Goal: Task Accomplishment & Management: Manage account settings

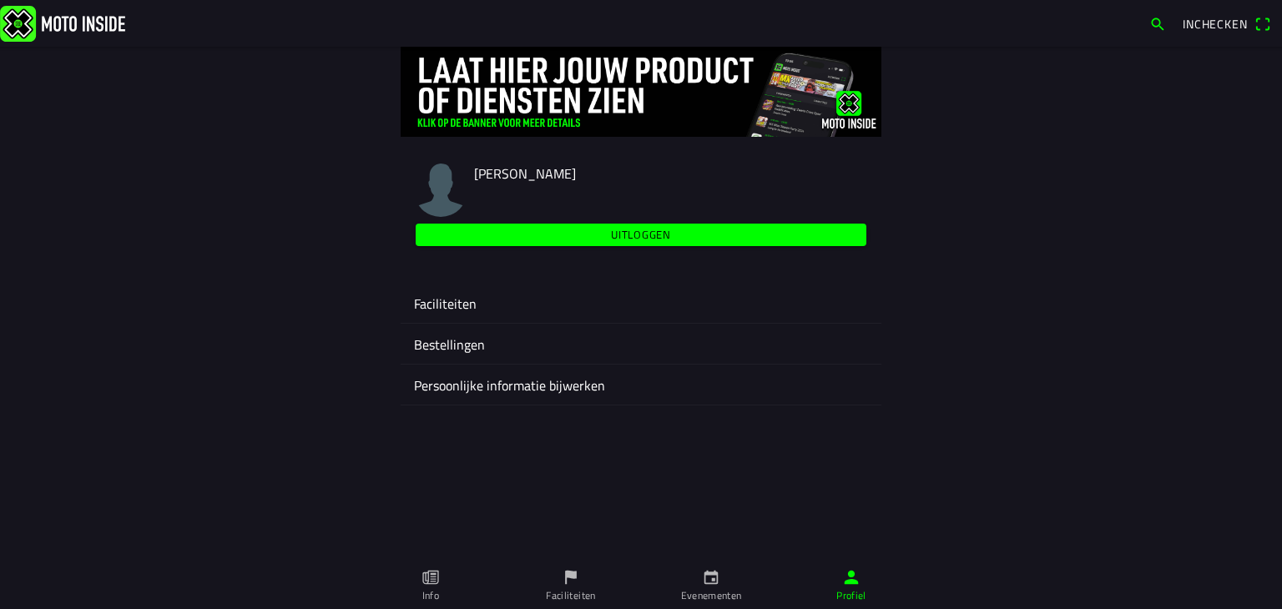
click at [711, 579] on icon "calendar" at bounding box center [711, 577] width 18 height 18
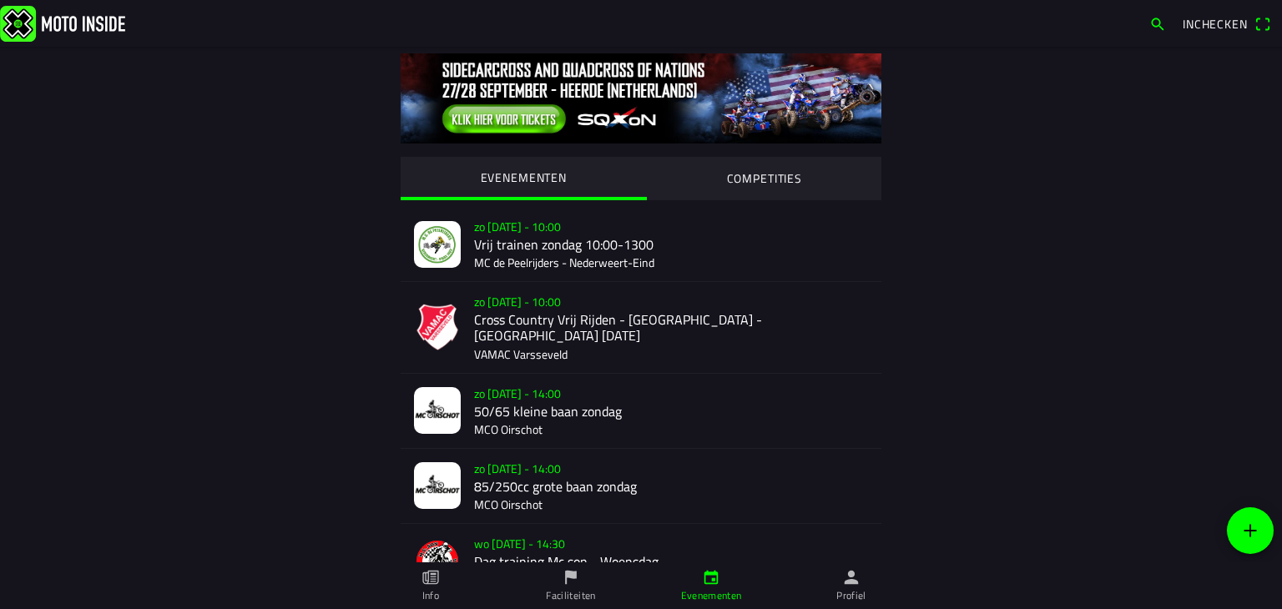
click at [518, 321] on div "zo [DATE] - 10:00 Cross Country Vrij Rijden - [GEOGRAPHIC_DATA] - [GEOGRAPHIC_D…" at bounding box center [671, 327] width 394 height 90
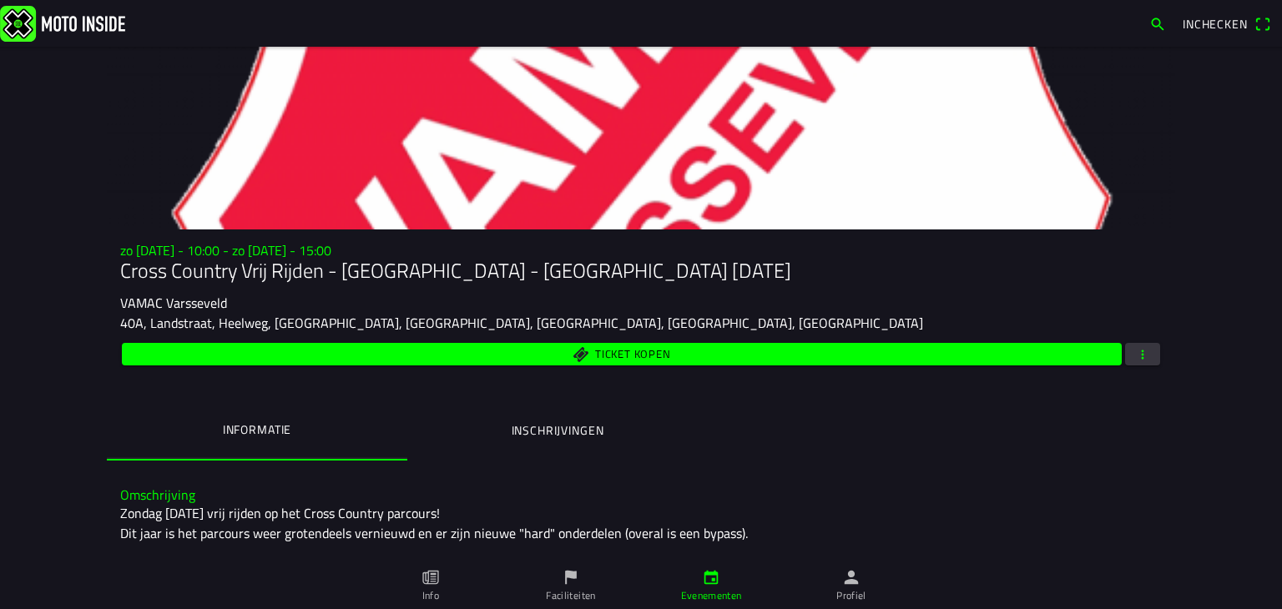
click at [1140, 351] on span "button" at bounding box center [1142, 354] width 15 height 23
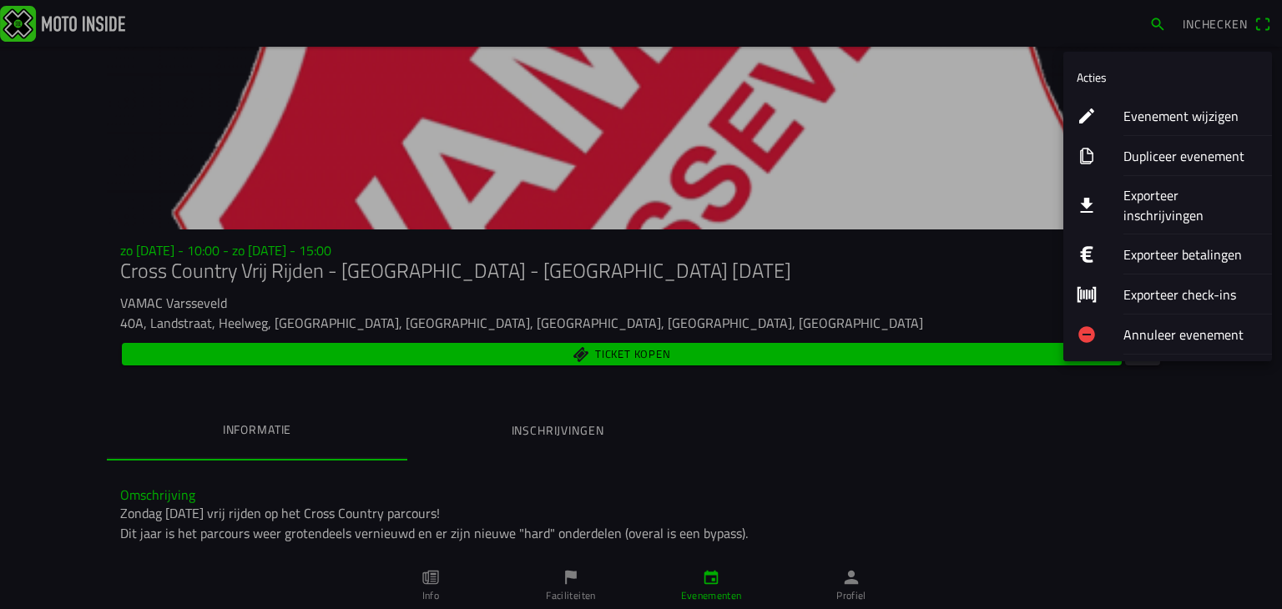
click at [1139, 192] on ion-label "Exporteer inschrijvingen" at bounding box center [1191, 205] width 135 height 40
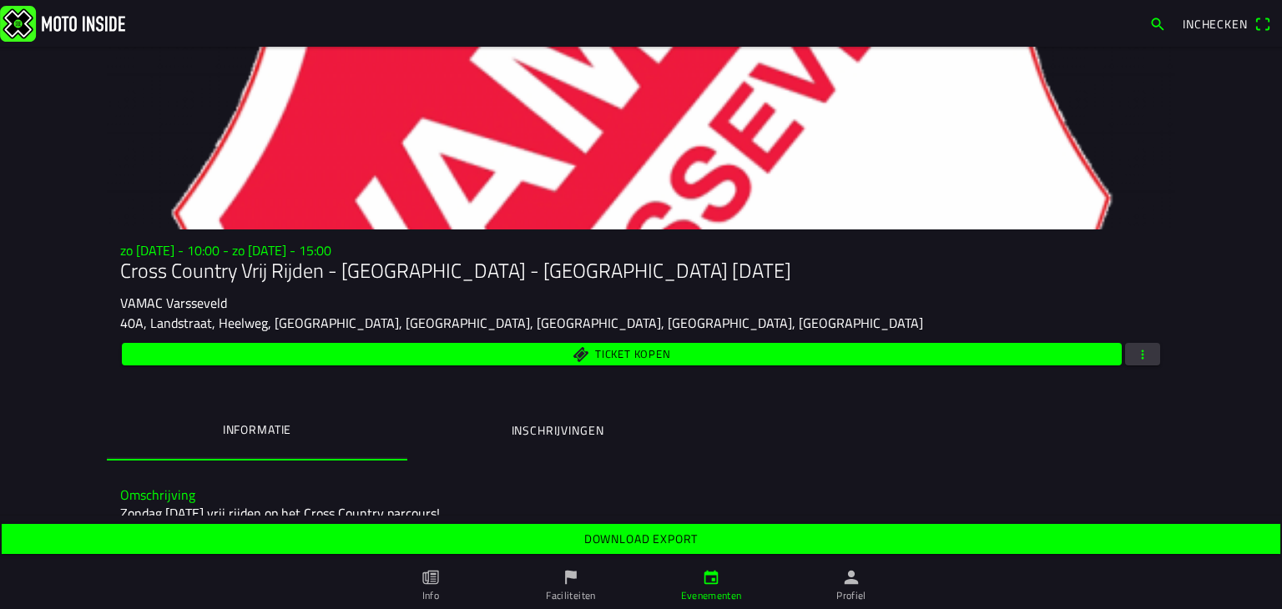
click at [508, 532] on span "Download export" at bounding box center [640, 539] width 1253 height 30
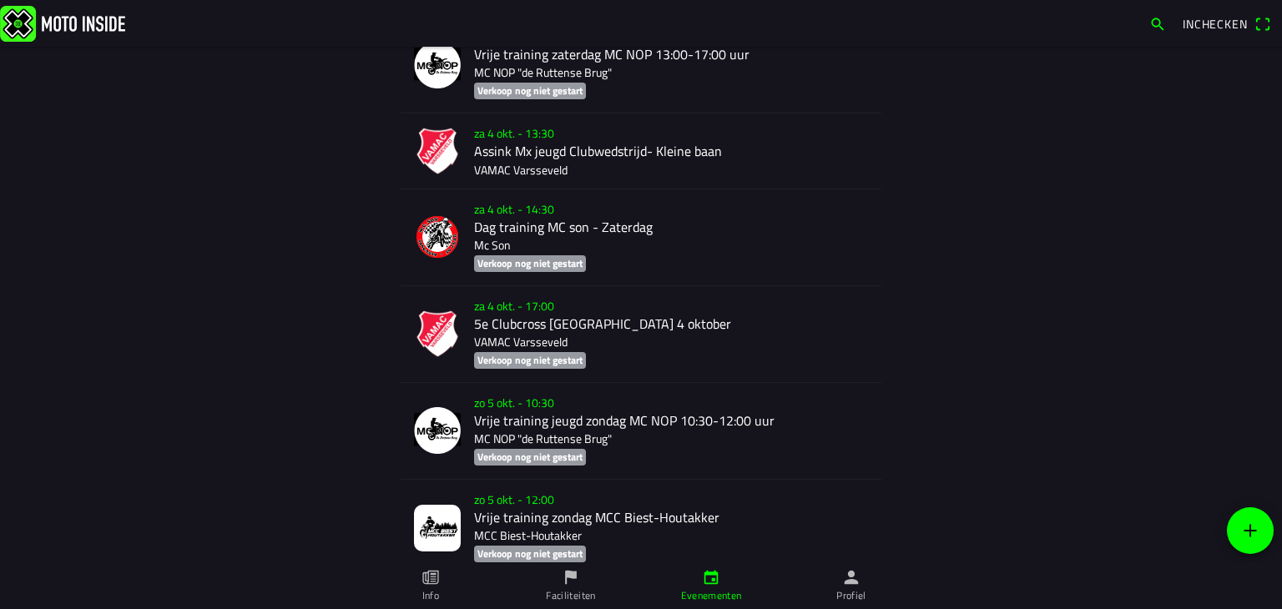
scroll to position [4618, 0]
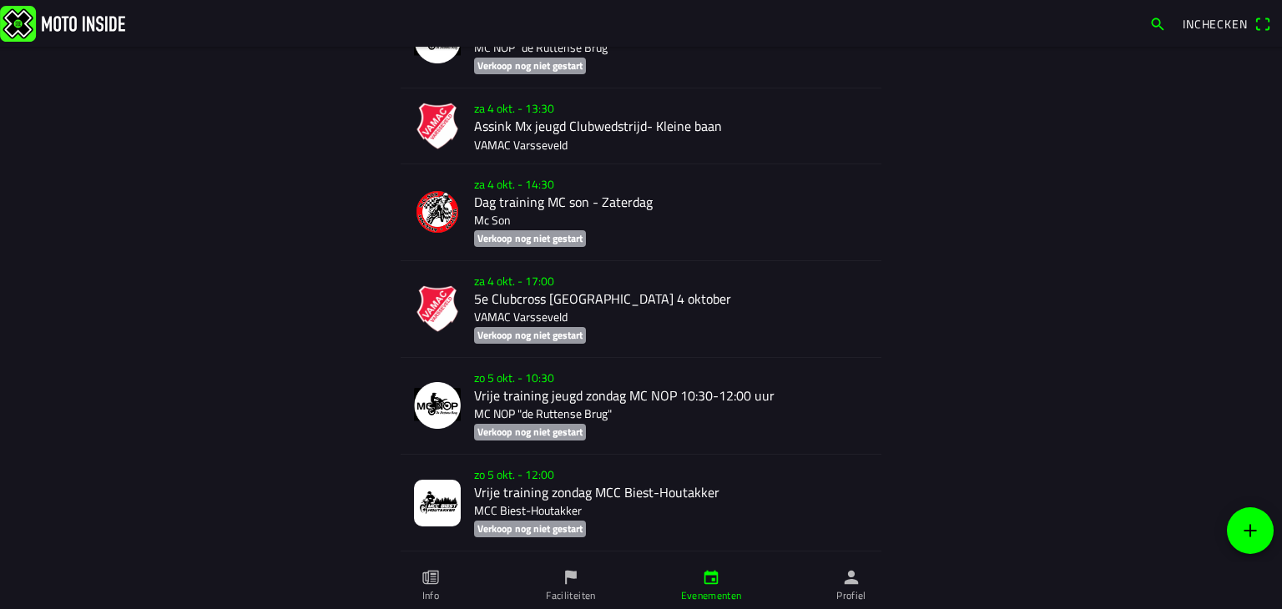
click at [529, 291] on div "za 4 okt. - 17:00 5e Clubcross [GEOGRAPHIC_DATA] 4 oktober VAMAC Varsseveld Ver…" at bounding box center [671, 309] width 394 height 96
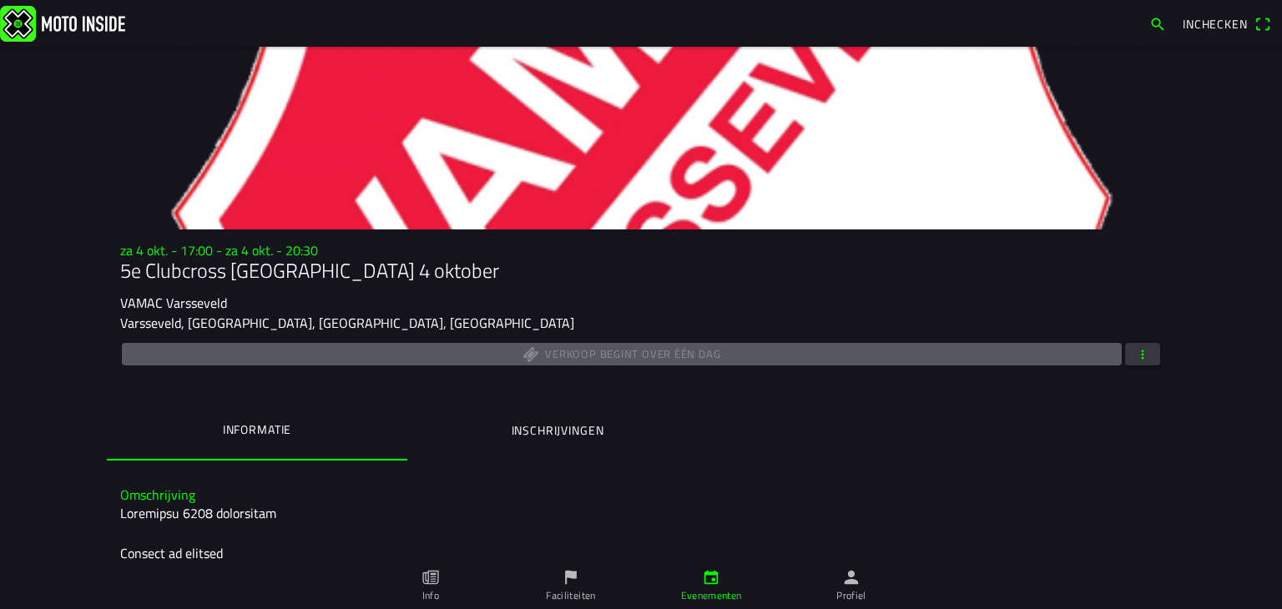
click at [1135, 361] on span "button" at bounding box center [1142, 354] width 15 height 23
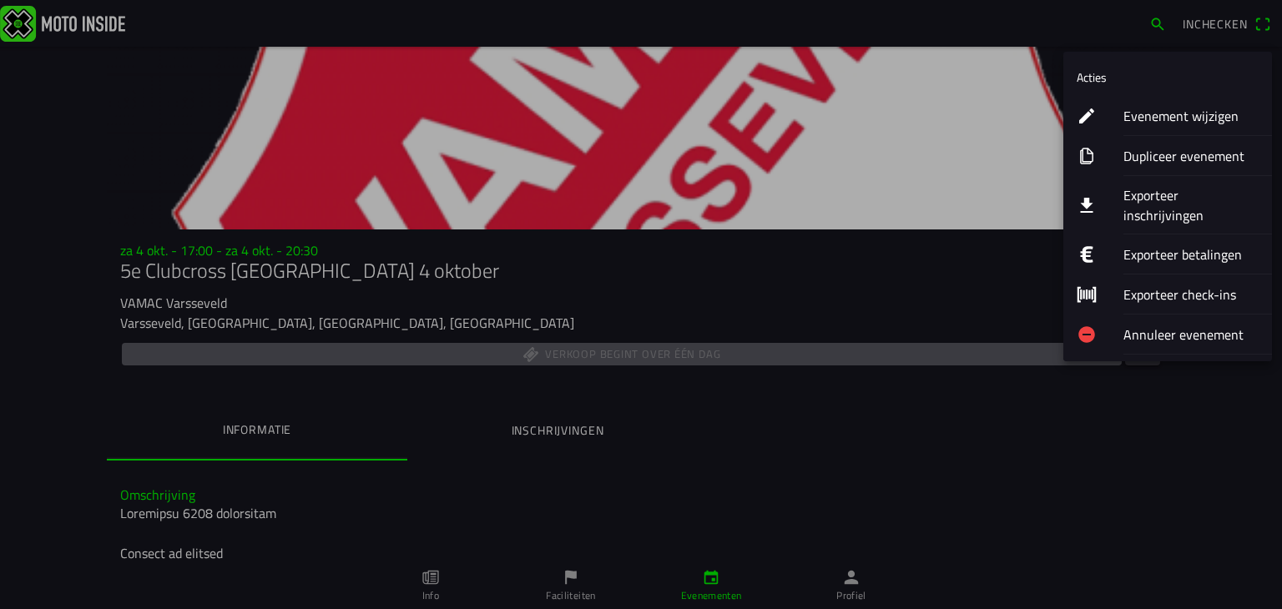
click at [1154, 111] on ion-label "Evenement wijzigen" at bounding box center [1191, 116] width 135 height 20
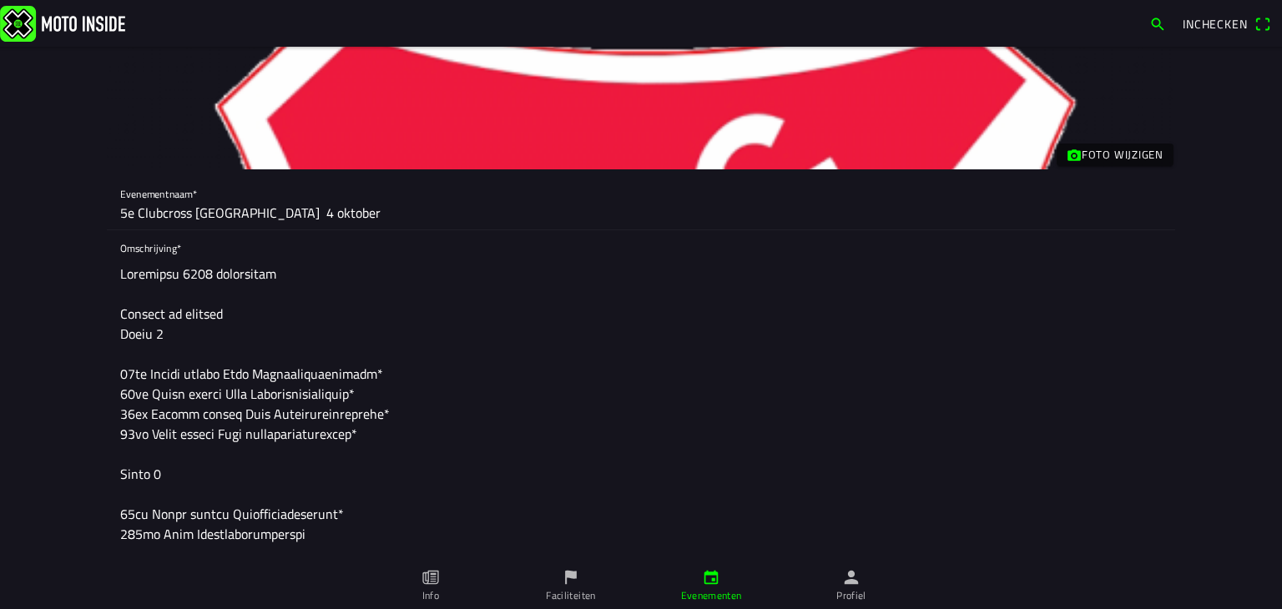
scroll to position [83, 0]
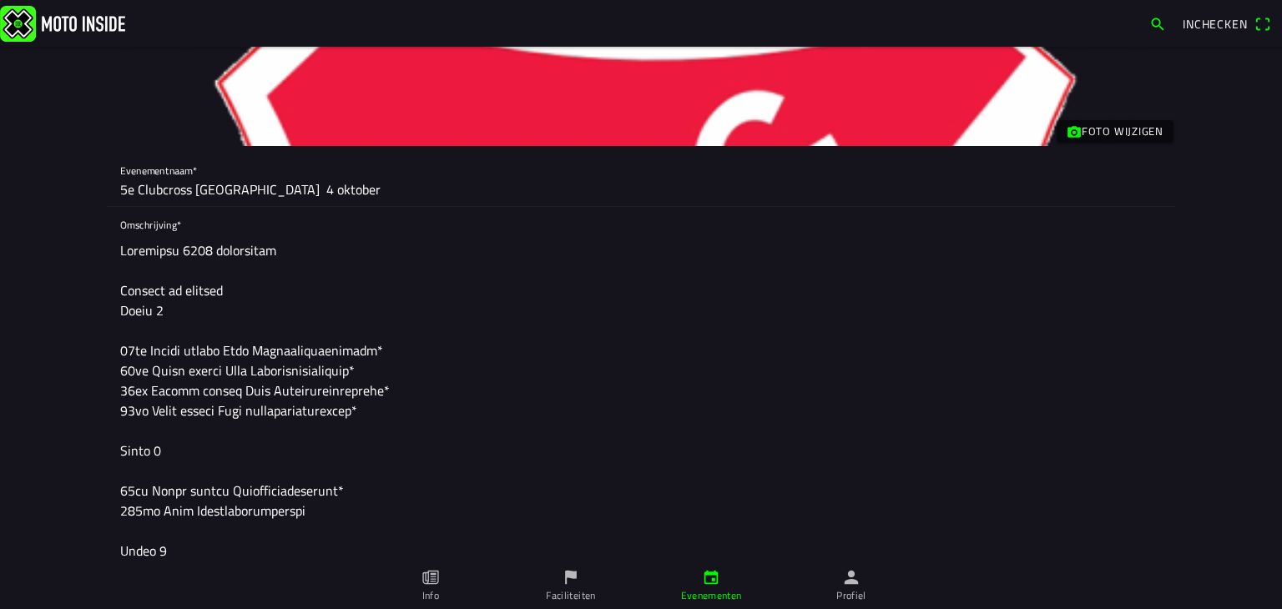
click at [122, 193] on input "5e Clubcross [GEOGRAPHIC_DATA] 4 oktober" at bounding box center [641, 189] width 1042 height 33
type input "4e Clubcross [GEOGRAPHIC_DATA] 4 oktober"
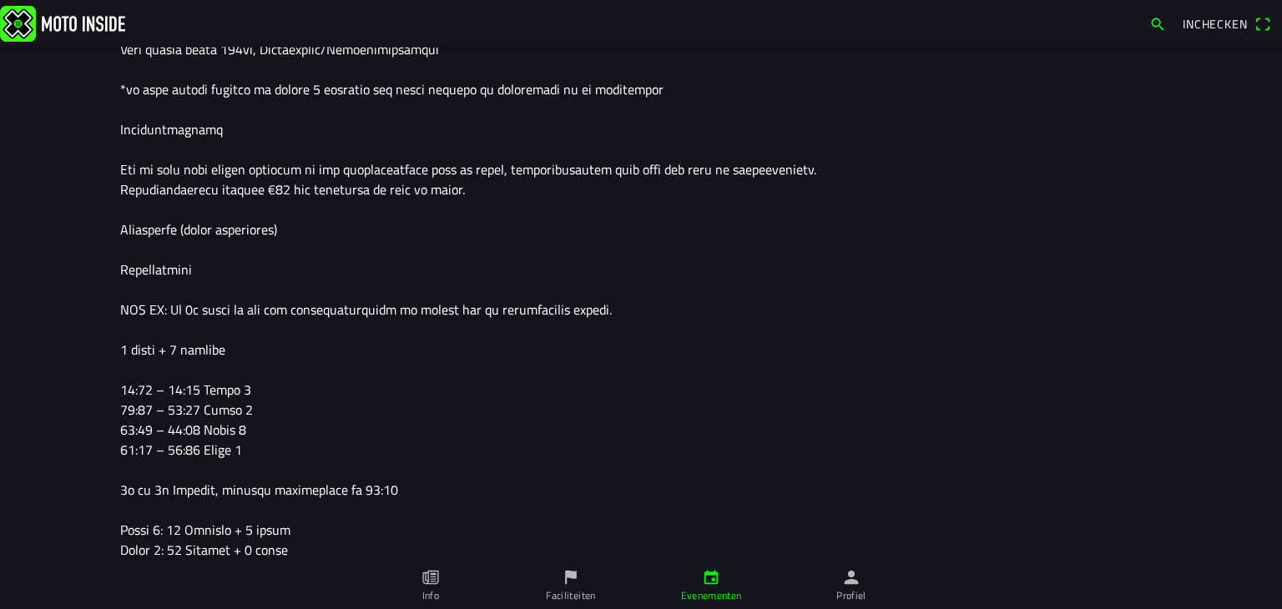
scroll to position [751, 0]
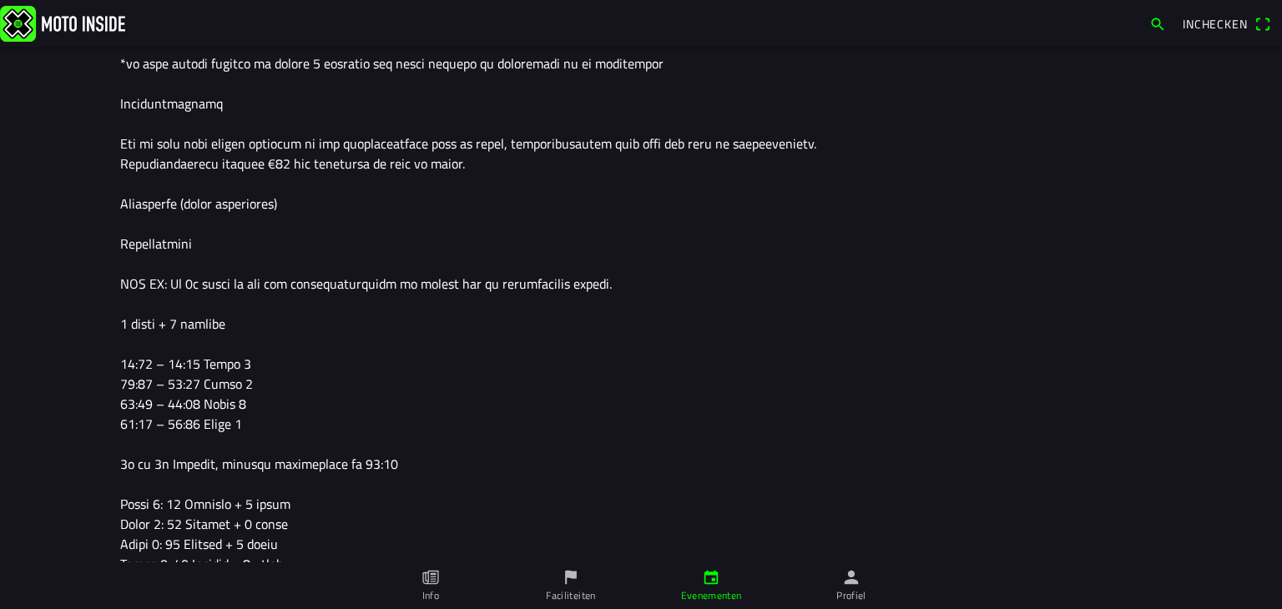
click at [129, 364] on textarea at bounding box center [641, 83] width 1042 height 1035
click at [175, 364] on textarea at bounding box center [641, 83] width 1042 height 1035
click at [129, 384] on textarea at bounding box center [641, 83] width 1042 height 1035
click at [174, 385] on textarea at bounding box center [641, 83] width 1042 height 1035
click at [130, 407] on textarea at bounding box center [641, 83] width 1042 height 1035
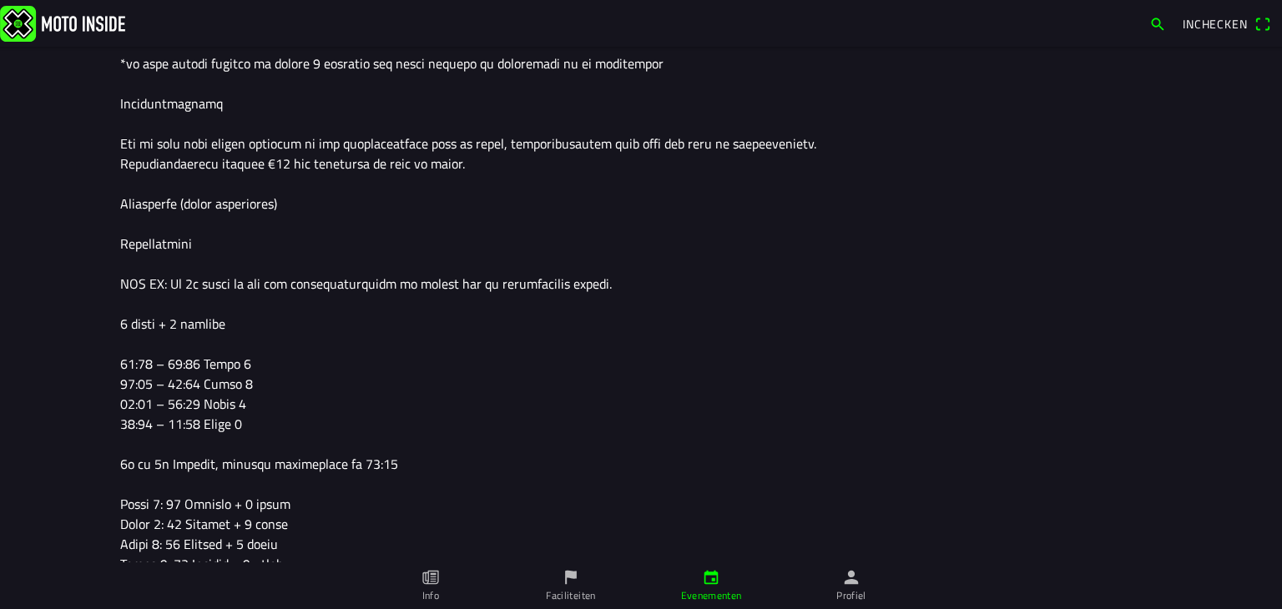
click at [174, 405] on textarea at bounding box center [641, 83] width 1042 height 1035
click at [128, 426] on textarea at bounding box center [641, 83] width 1042 height 1035
click at [174, 425] on textarea at bounding box center [641, 83] width 1042 height 1035
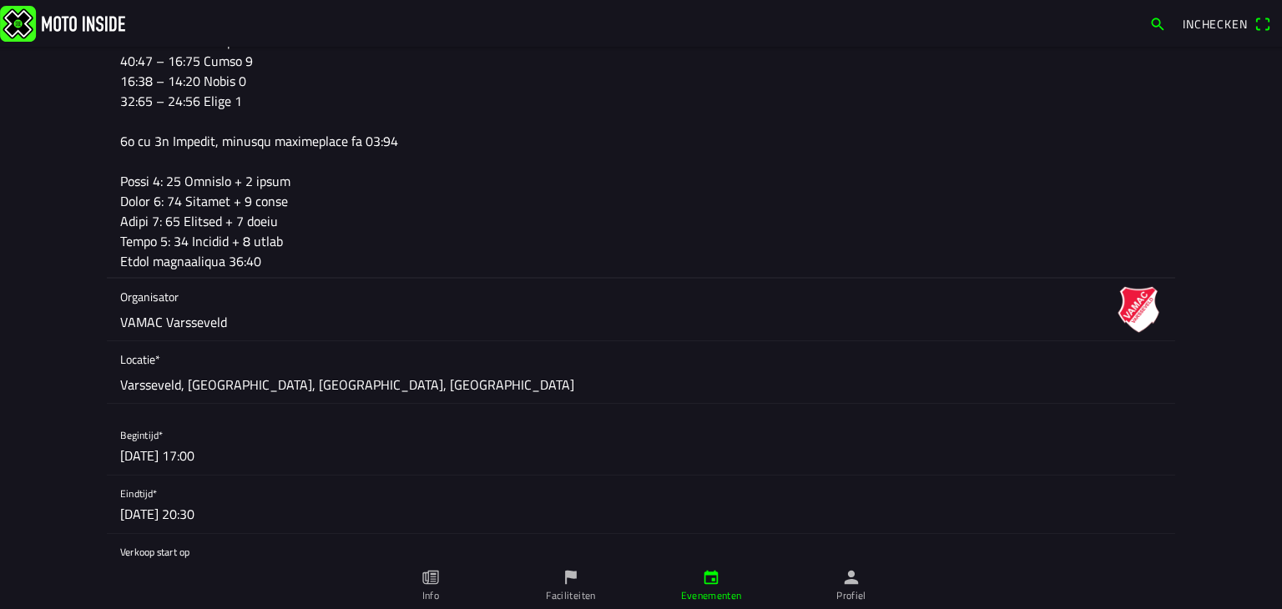
scroll to position [1085, 0]
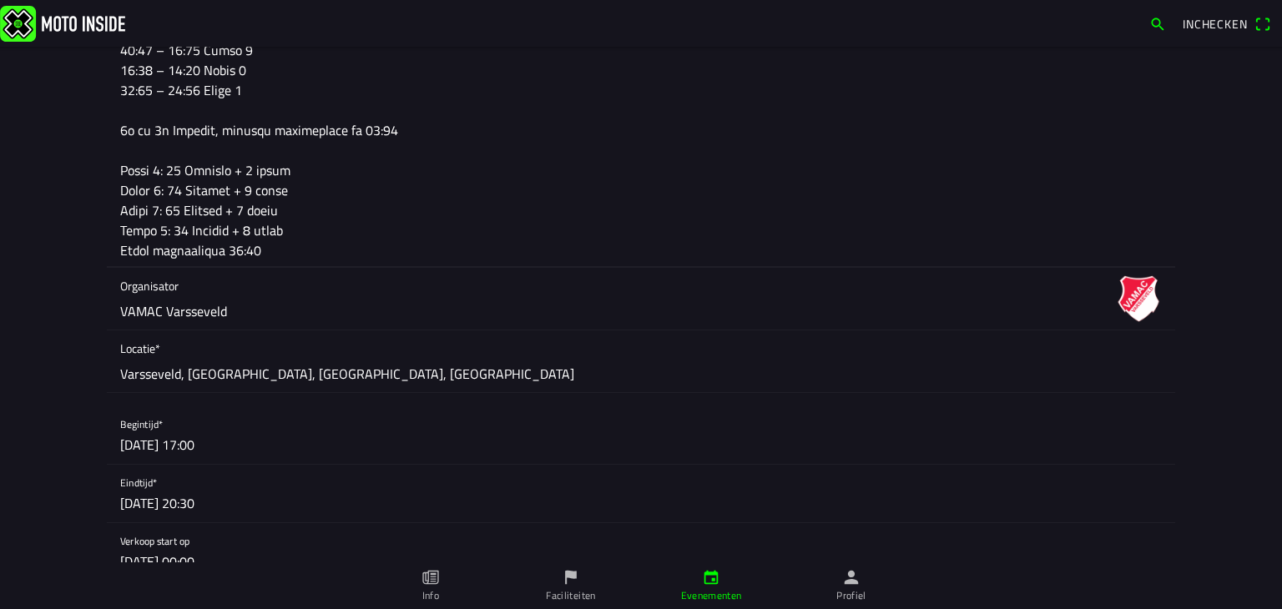
type textarea "Loremipsu 5753 dolorsitam Consect ad elitsed Doeiu 5 66te Incidi utlabo Etdo Ma…"
click at [205, 446] on button "button" at bounding box center [647, 436] width 1055 height 58
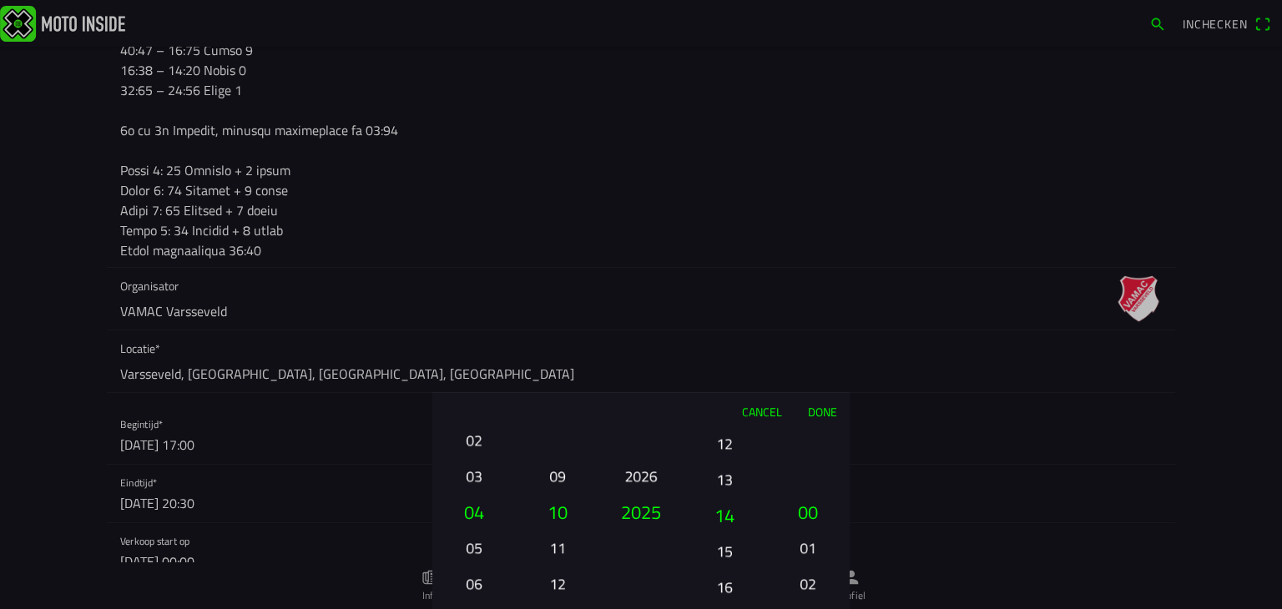
drag, startPoint x: 721, startPoint y: 463, endPoint x: 731, endPoint y: 575, distance: 112.3
click at [731, 575] on button "16" at bounding box center [724, 587] width 57 height 29
click at [825, 407] on button "Done" at bounding box center [822, 411] width 55 height 37
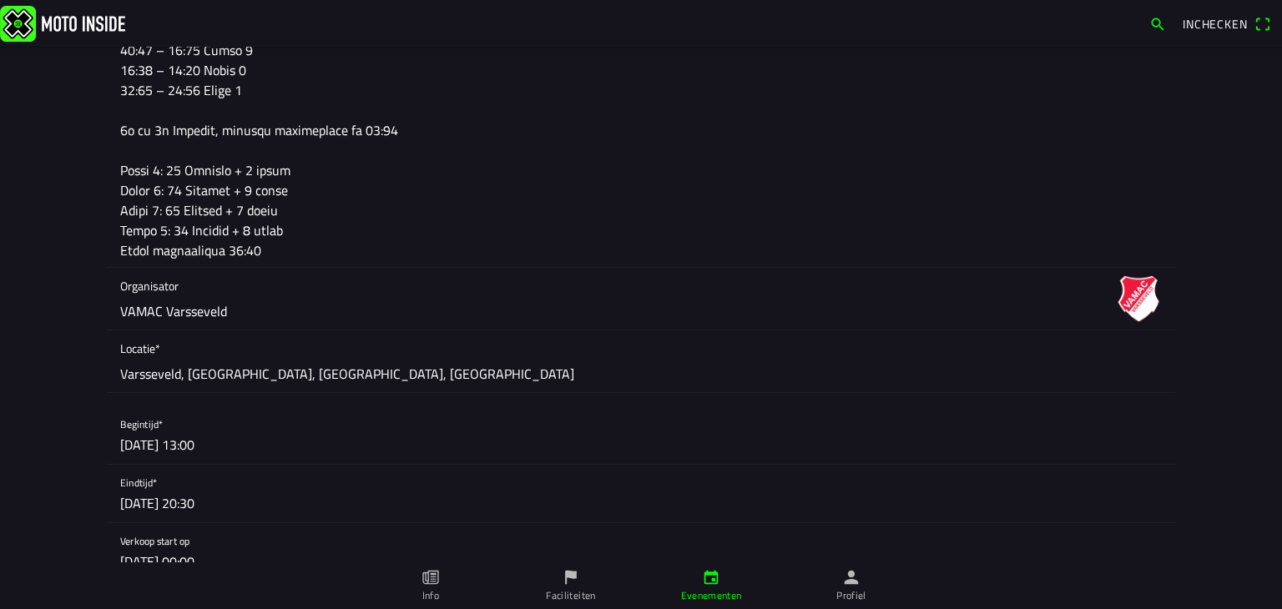
click at [159, 498] on button "button" at bounding box center [647, 494] width 1055 height 58
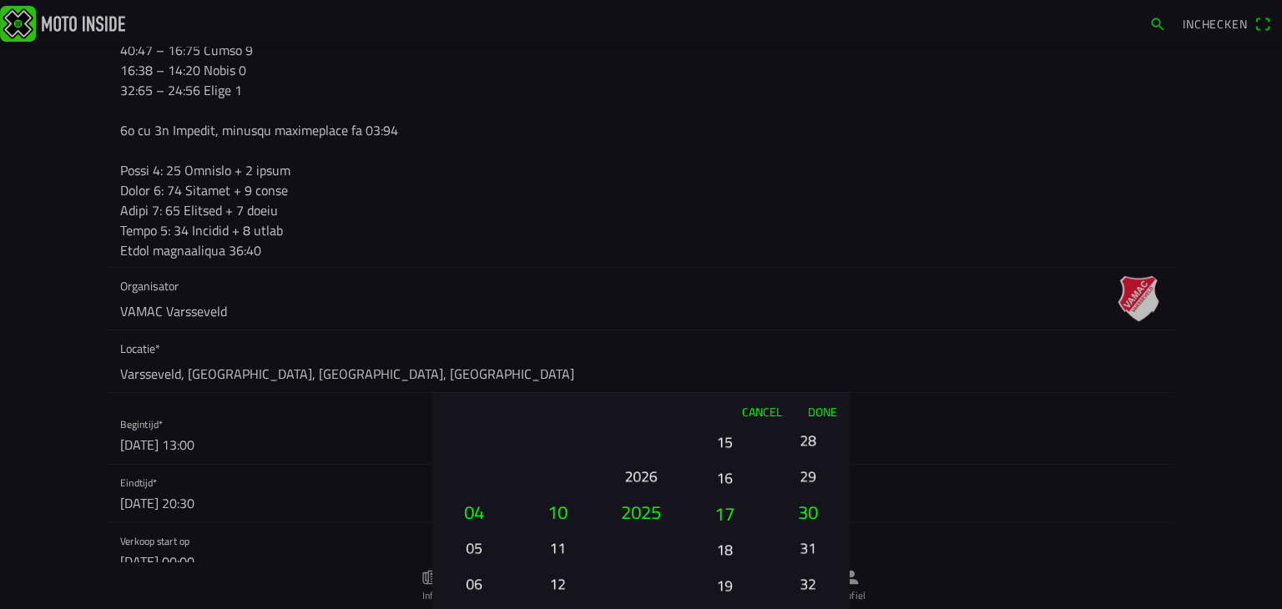
drag, startPoint x: 728, startPoint y: 477, endPoint x: 722, endPoint y: 587, distance: 109.5
click at [722, 579] on button "19" at bounding box center [724, 585] width 57 height 29
drag, startPoint x: 735, startPoint y: 555, endPoint x: 728, endPoint y: 516, distance: 39.8
click at [728, 516] on button "17" at bounding box center [724, 514] width 70 height 36
drag, startPoint x: 740, startPoint y: 513, endPoint x: 732, endPoint y: 546, distance: 33.4
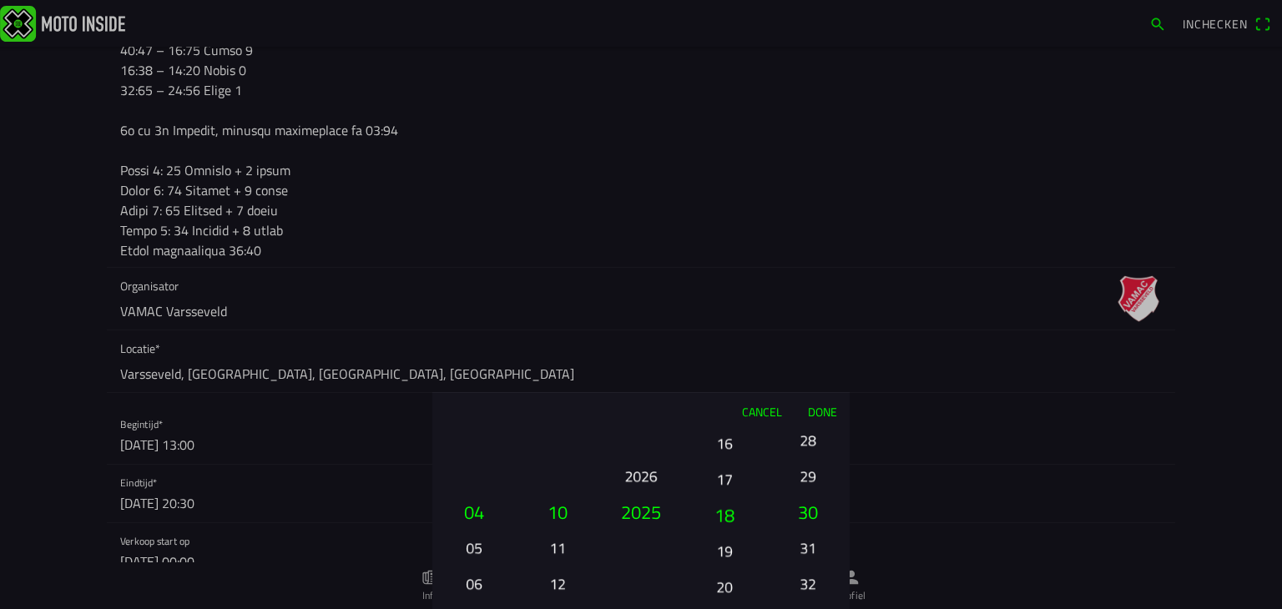
click at [732, 546] on button "19" at bounding box center [724, 551] width 57 height 29
drag, startPoint x: 806, startPoint y: 557, endPoint x: 803, endPoint y: 648, distance: 91.0
click at [803, 579] on html "Inchecken Foto wijzigen Evenementnaam* 4e Clubcross [GEOGRAPHIC_DATA] 4 oktober…" at bounding box center [641, 304] width 1282 height 609
drag, startPoint x: 804, startPoint y: 445, endPoint x: 810, endPoint y: 648, distance: 202.9
click at [810, 579] on html "Inchecken Foto wijzigen Evenementnaam* 4e Clubcross [GEOGRAPHIC_DATA] 4 oktober…" at bounding box center [641, 304] width 1282 height 609
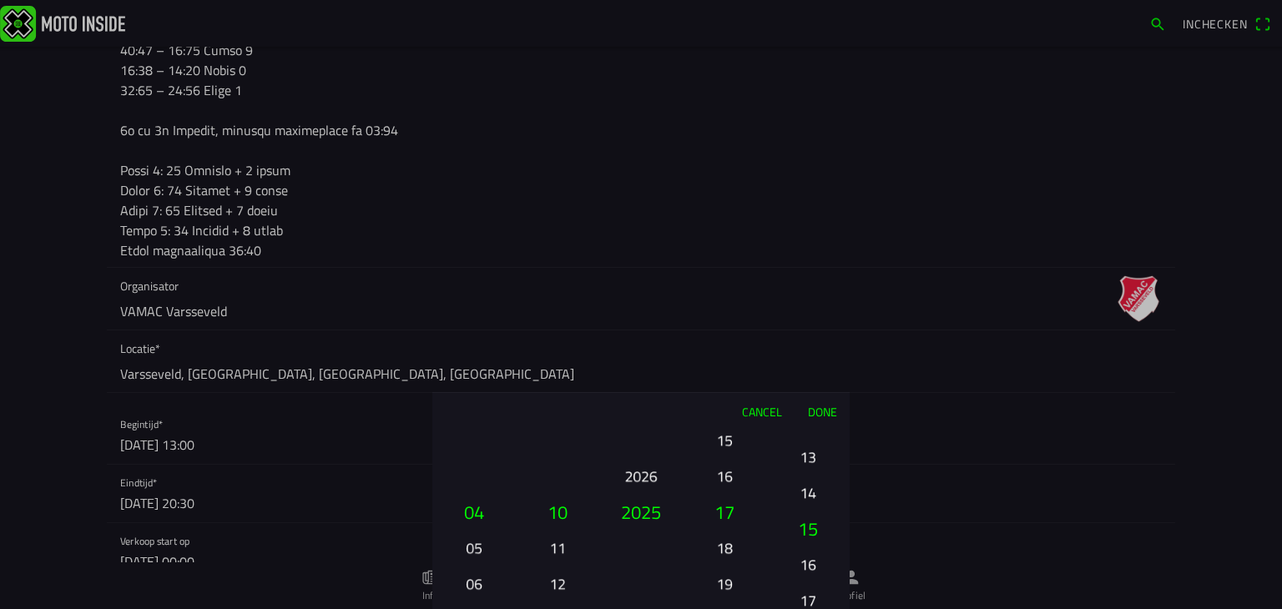
drag, startPoint x: 809, startPoint y: 461, endPoint x: 801, endPoint y: 627, distance: 166.3
click at [801, 579] on html "Inchecken Foto wijzigen Evenementnaam* 4e Clubcross [GEOGRAPHIC_DATA] 4 oktober…" at bounding box center [641, 304] width 1282 height 609
drag, startPoint x: 808, startPoint y: 472, endPoint x: 806, endPoint y: 588, distance: 116.1
click at [806, 579] on button "06" at bounding box center [808, 591] width 57 height 29
drag, startPoint x: 805, startPoint y: 507, endPoint x: 805, endPoint y: 576, distance: 69.3
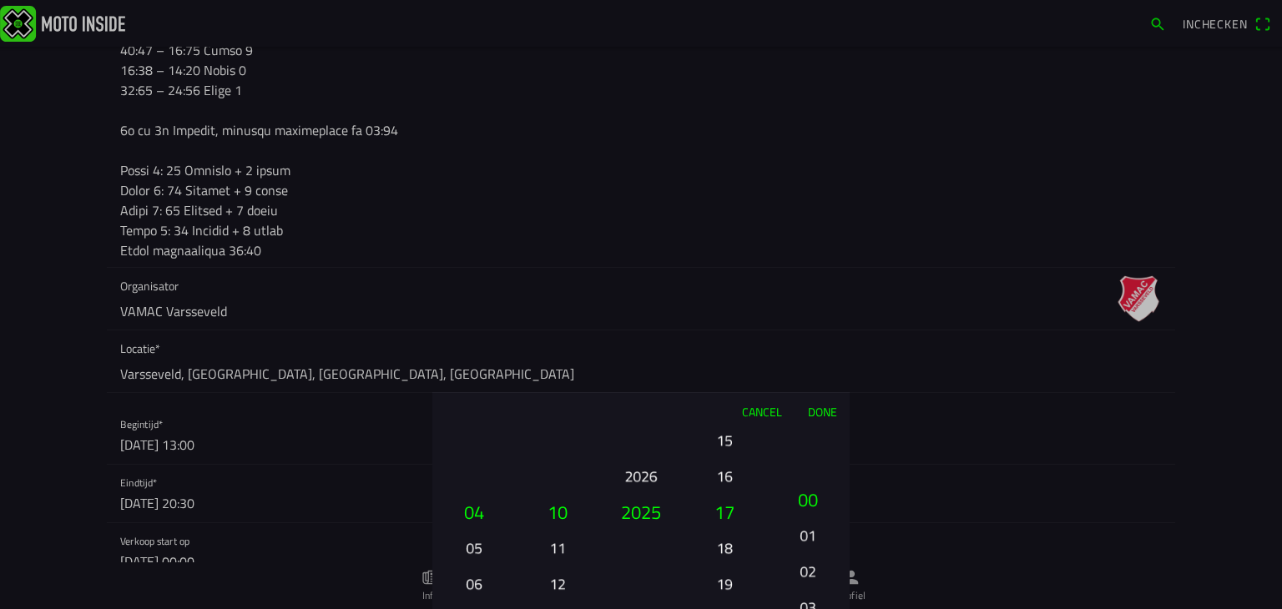
click at [805, 576] on button "02" at bounding box center [808, 571] width 57 height 29
click at [819, 410] on button "Done" at bounding box center [822, 411] width 55 height 37
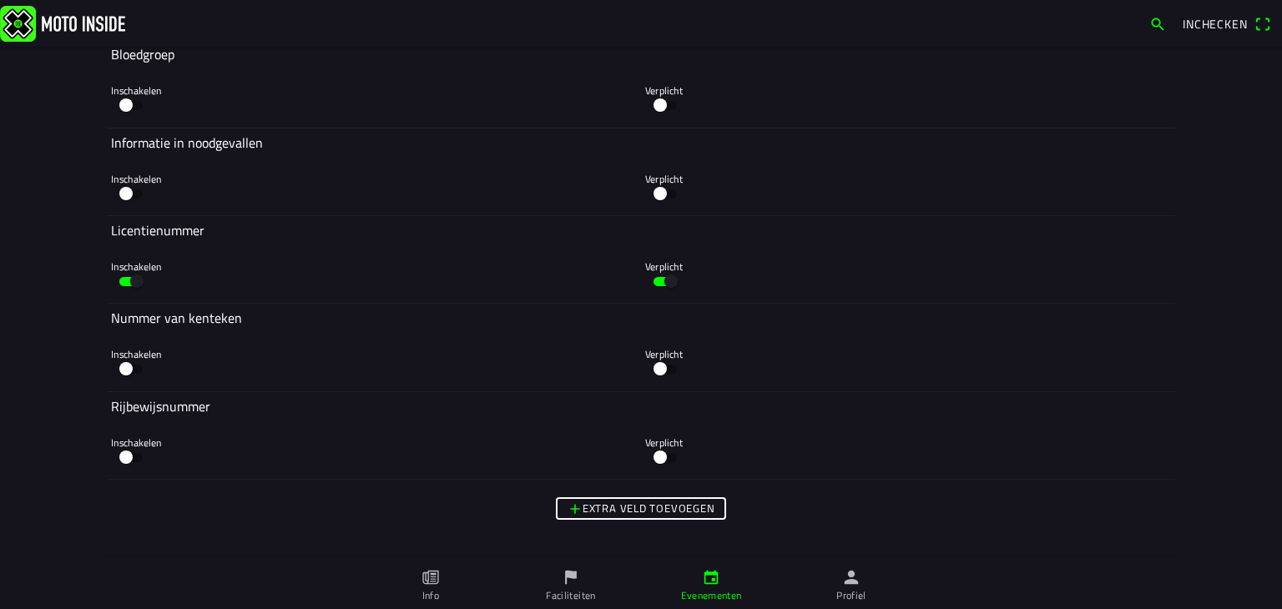
scroll to position [8765, 0]
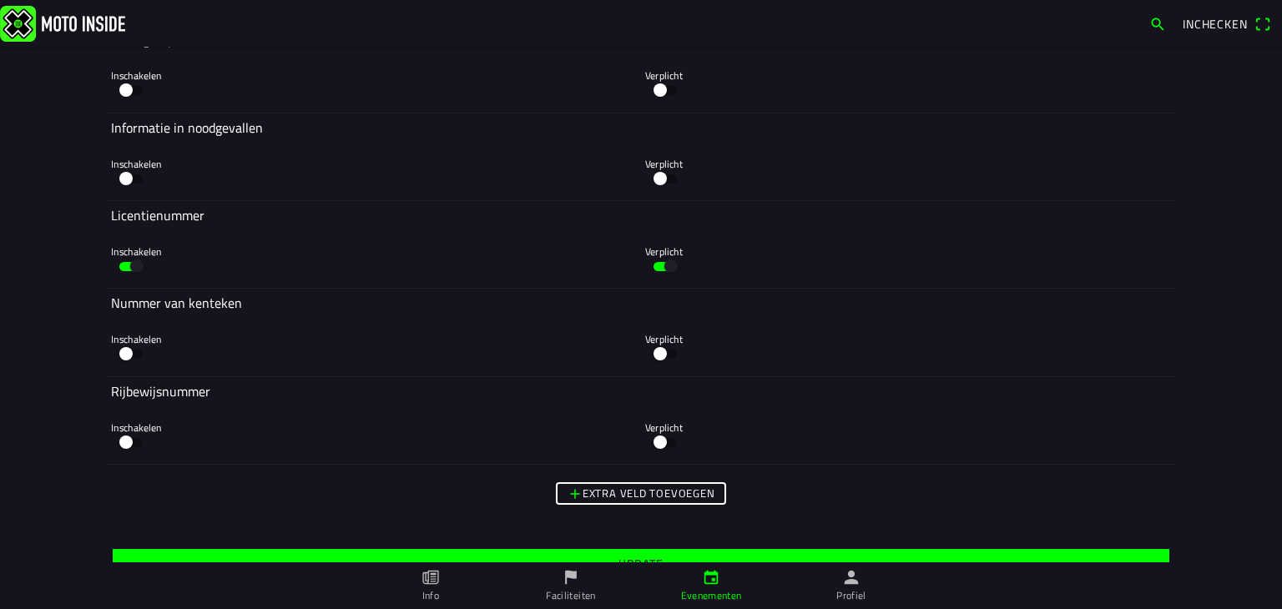
click at [0, 0] on slot "Extra veld toevoegen" at bounding box center [0, 0] width 0 height 0
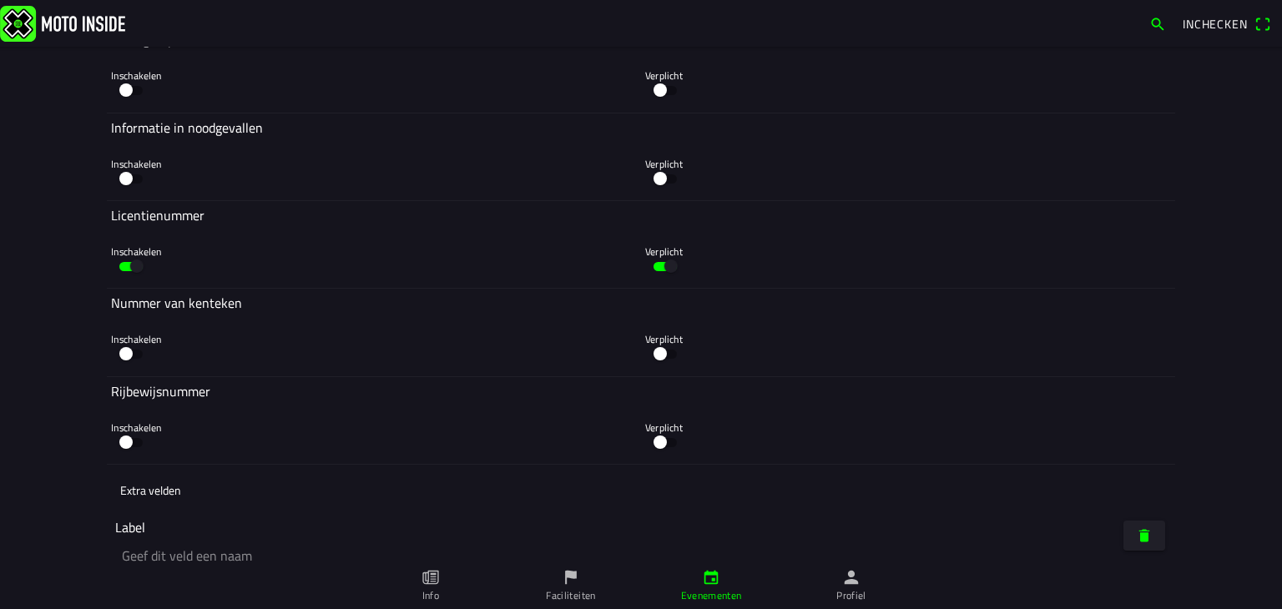
click at [164, 555] on input "text" at bounding box center [376, 556] width 522 height 37
type input "C"
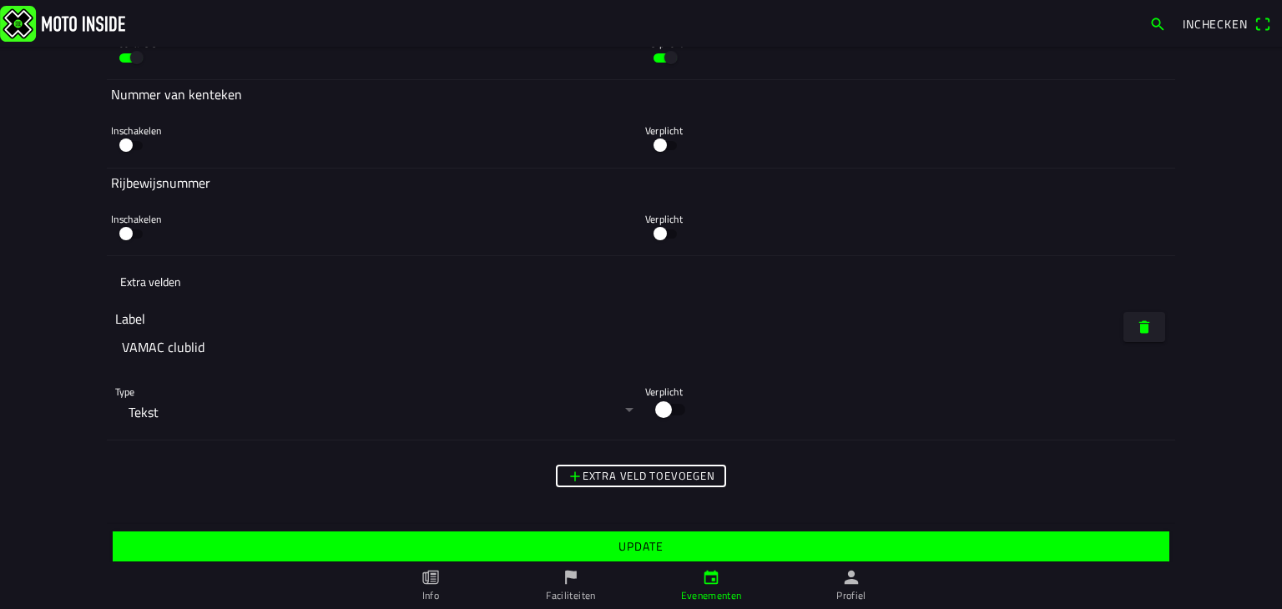
scroll to position [8979, 0]
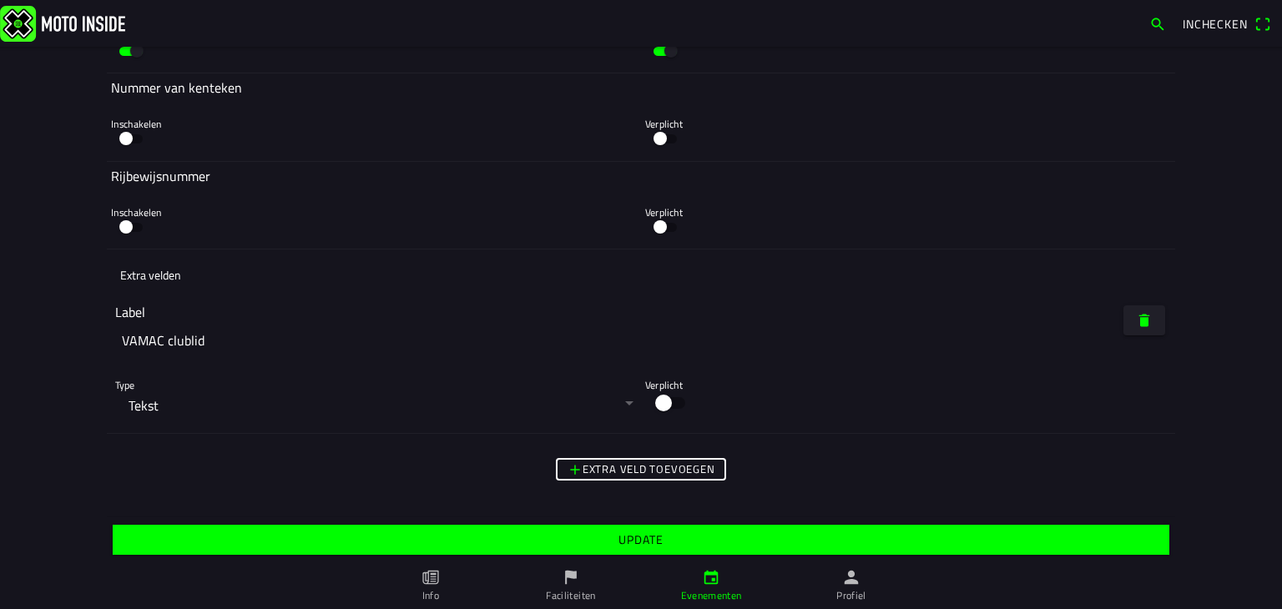
type input "VAMAC clublid"
click at [664, 402] on button "button" at bounding box center [670, 403] width 50 height 32
click at [620, 402] on button "button" at bounding box center [376, 406] width 522 height 38
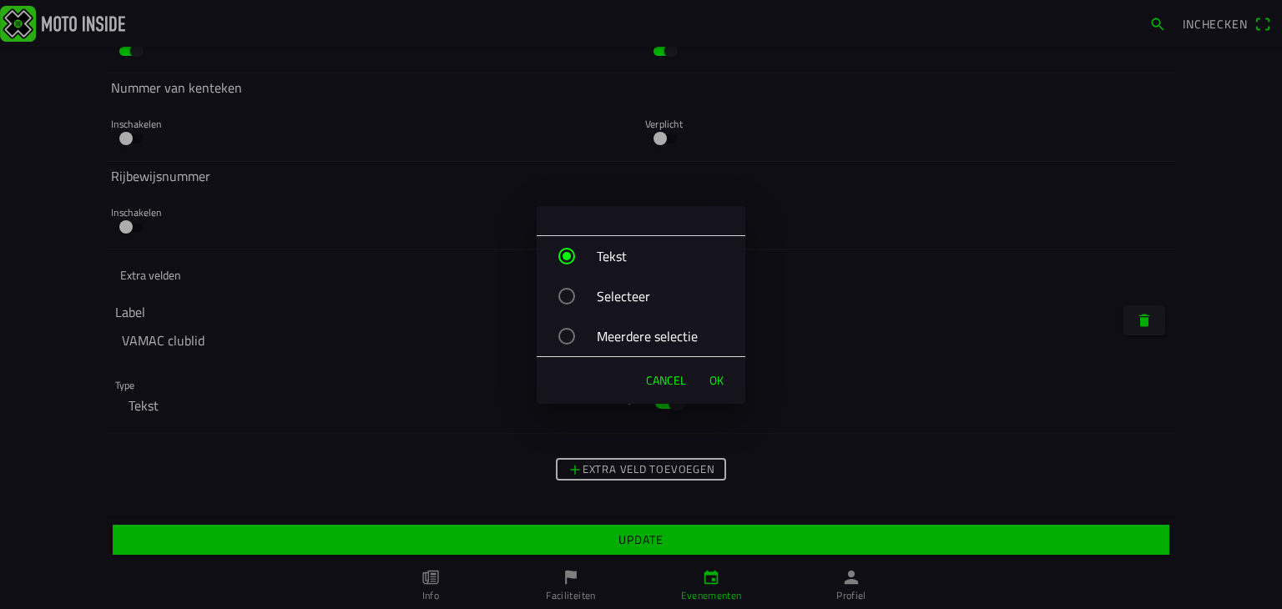
click at [572, 333] on div "button" at bounding box center [566, 336] width 17 height 17
click at [715, 381] on span "OK" at bounding box center [717, 380] width 14 height 17
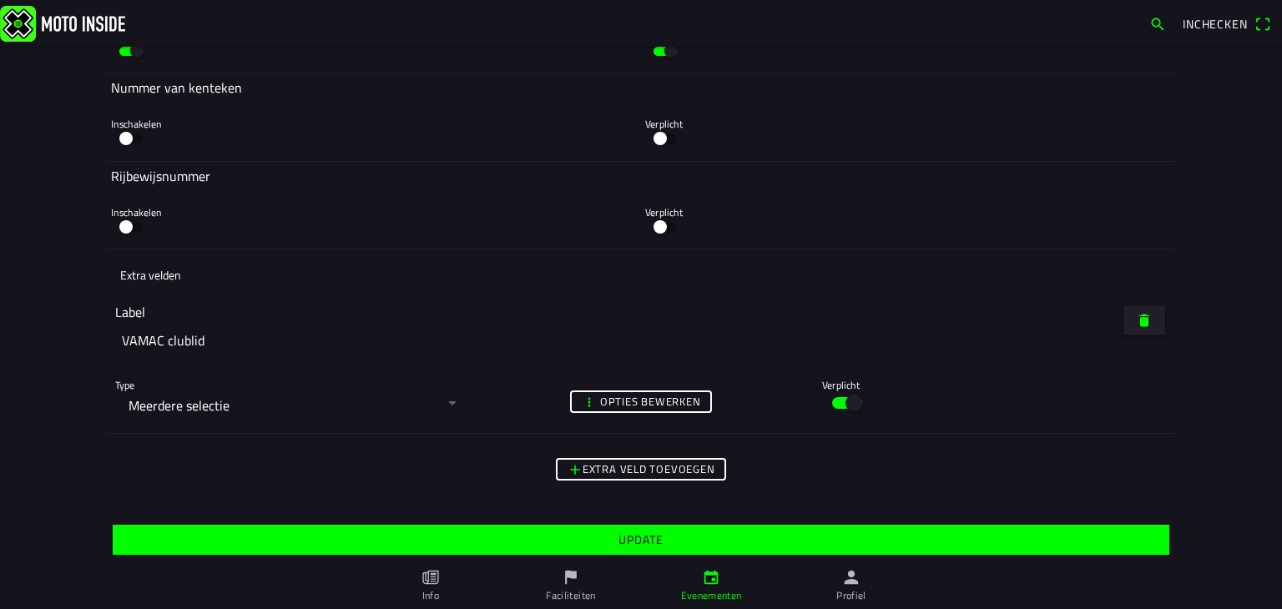
click at [214, 402] on button "button" at bounding box center [287, 406] width 345 height 38
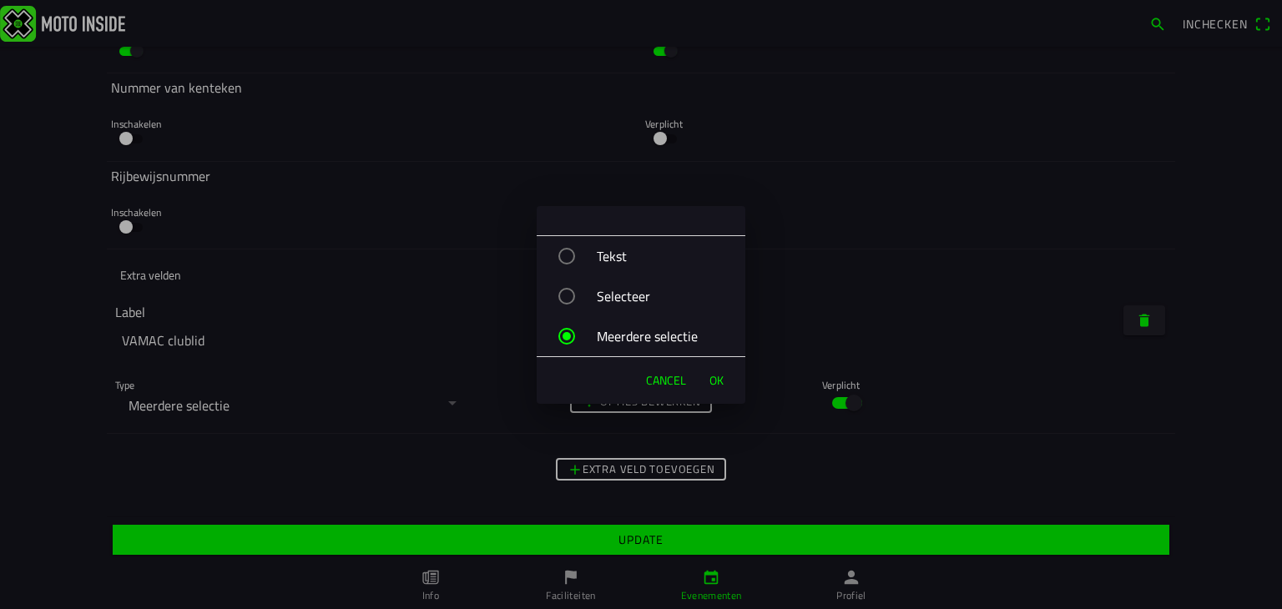
click at [722, 381] on span "OK" at bounding box center [717, 380] width 14 height 17
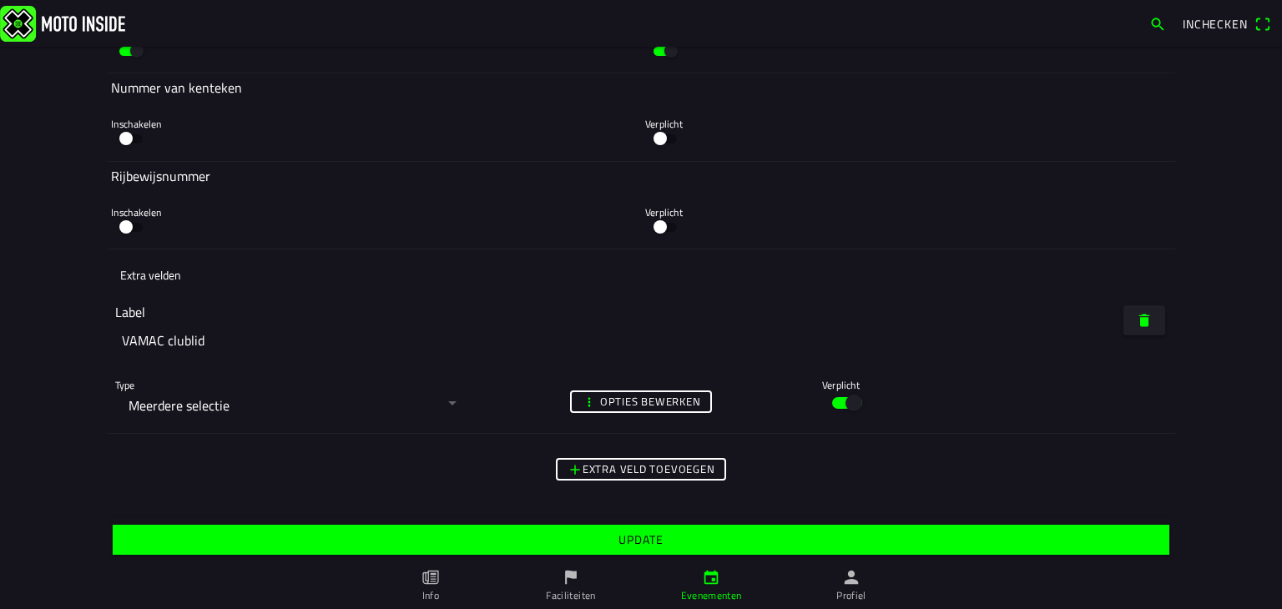
click at [592, 400] on span "Opties bewerken" at bounding box center [641, 402] width 119 height 19
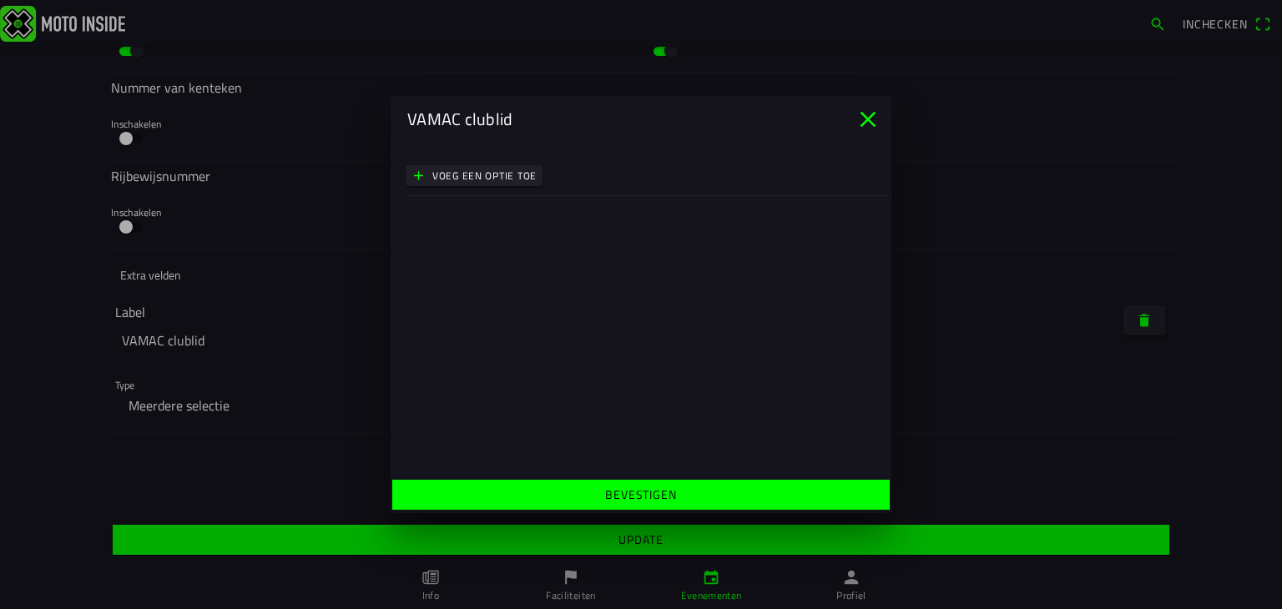
click at [0, 0] on slot "Voeg een optie toe" at bounding box center [0, 0] width 0 height 0
click at [481, 188] on input "Nieuwe optie" at bounding box center [479, 187] width 151 height 37
drag, startPoint x: 514, startPoint y: 191, endPoint x: 381, endPoint y: 192, distance: 133.6
click at [381, 192] on ion-modal "VAMAC clublid Optie 1 Nieuwe optie Voeg een optie toe Bevestigen" at bounding box center [641, 304] width 1282 height 609
type input "[PERSON_NAME]"
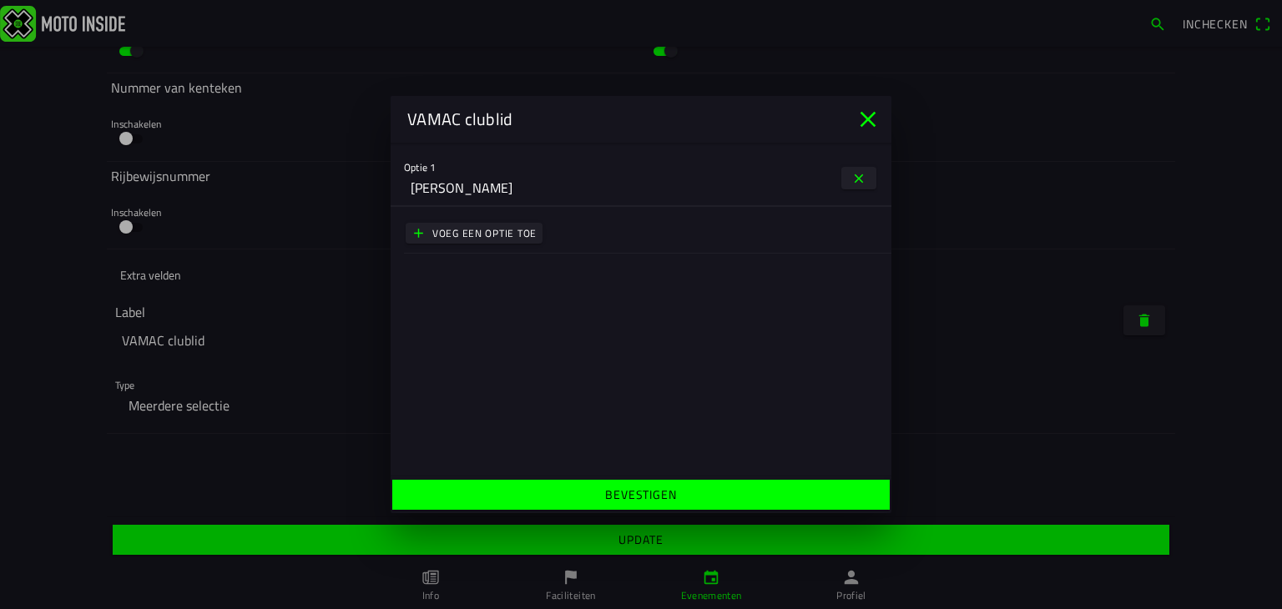
click at [0, 0] on slot "Voeg een optie toe" at bounding box center [0, 0] width 0 height 0
click at [452, 252] on input "Nieuwe optie" at bounding box center [479, 245] width 151 height 37
drag, startPoint x: 502, startPoint y: 248, endPoint x: 360, endPoint y: 243, distance: 142.0
click at [360, 243] on ion-modal "VAMAC clublid Optie 1 [PERSON_NAME] 2 Nieuwe optie Voeg een optie toe Bevestigen" at bounding box center [641, 304] width 1282 height 609
type input "NEE"
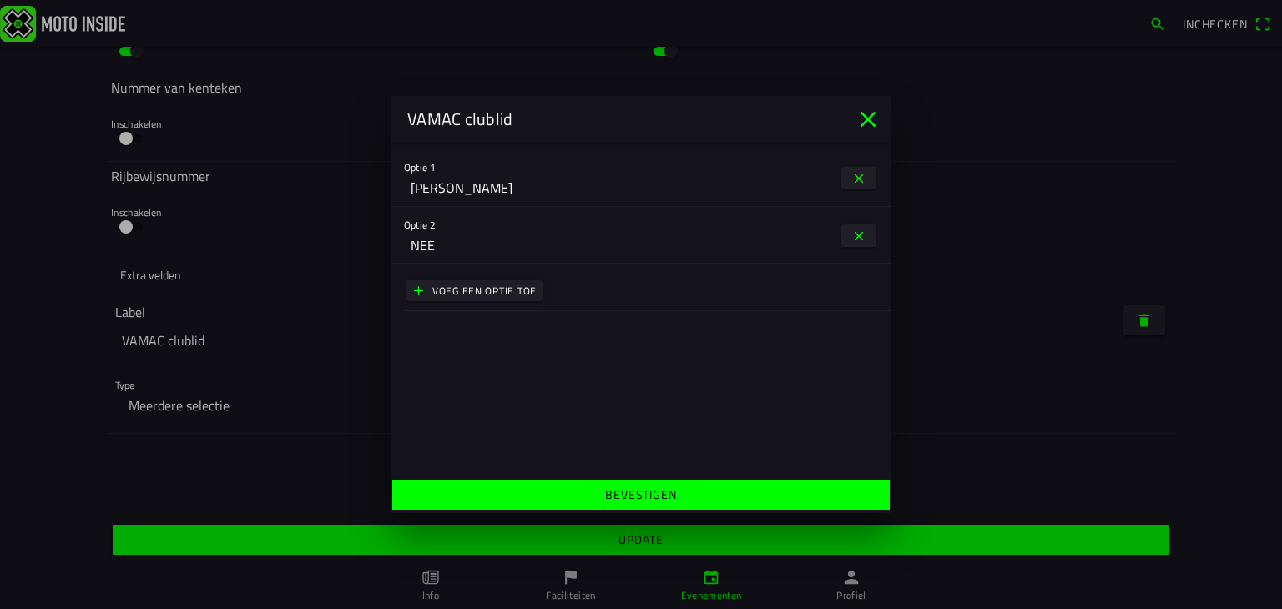
click at [599, 496] on span "Bevestigen" at bounding box center [641, 495] width 472 height 30
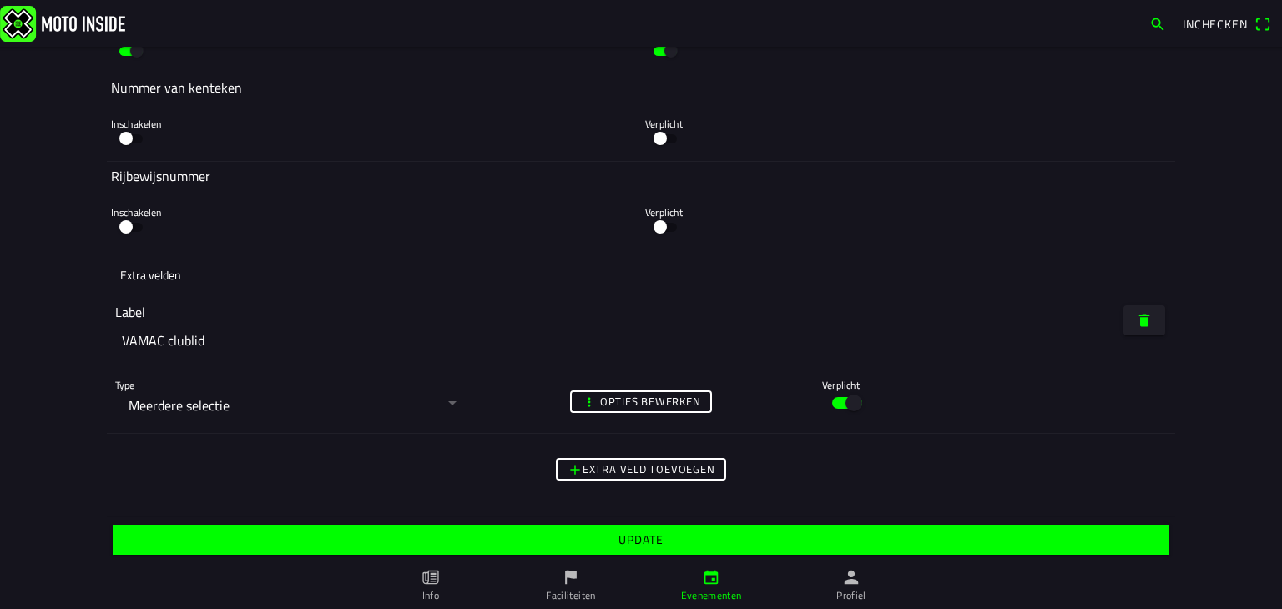
click at [184, 398] on button "button" at bounding box center [287, 406] width 345 height 38
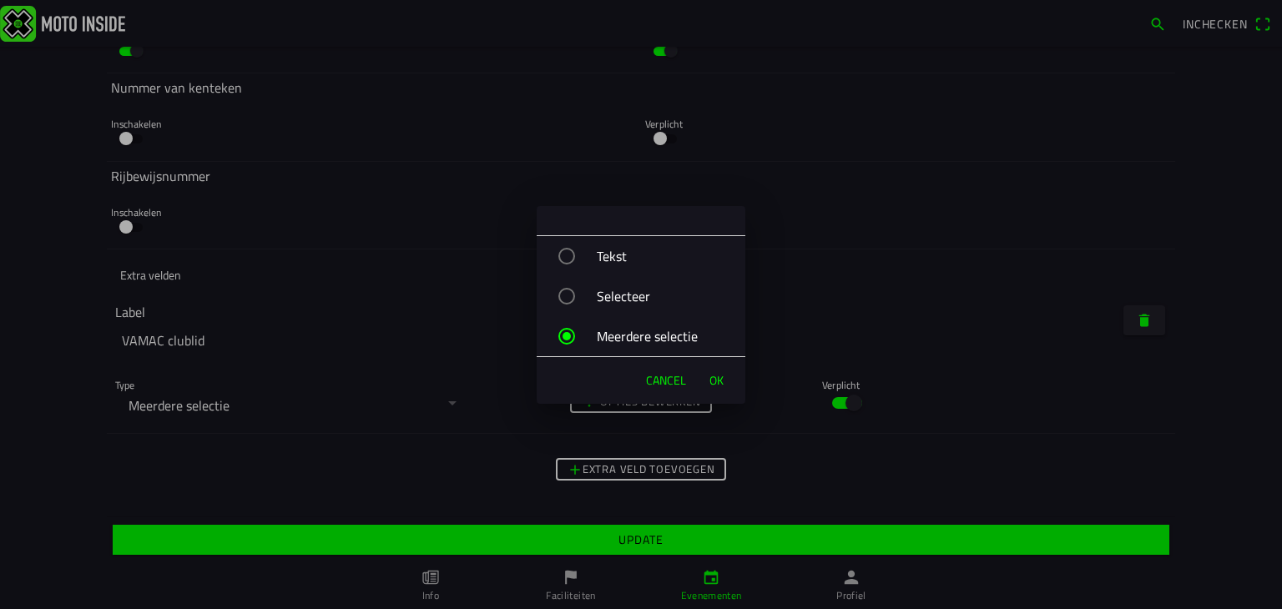
click at [718, 379] on span "OK" at bounding box center [717, 380] width 14 height 17
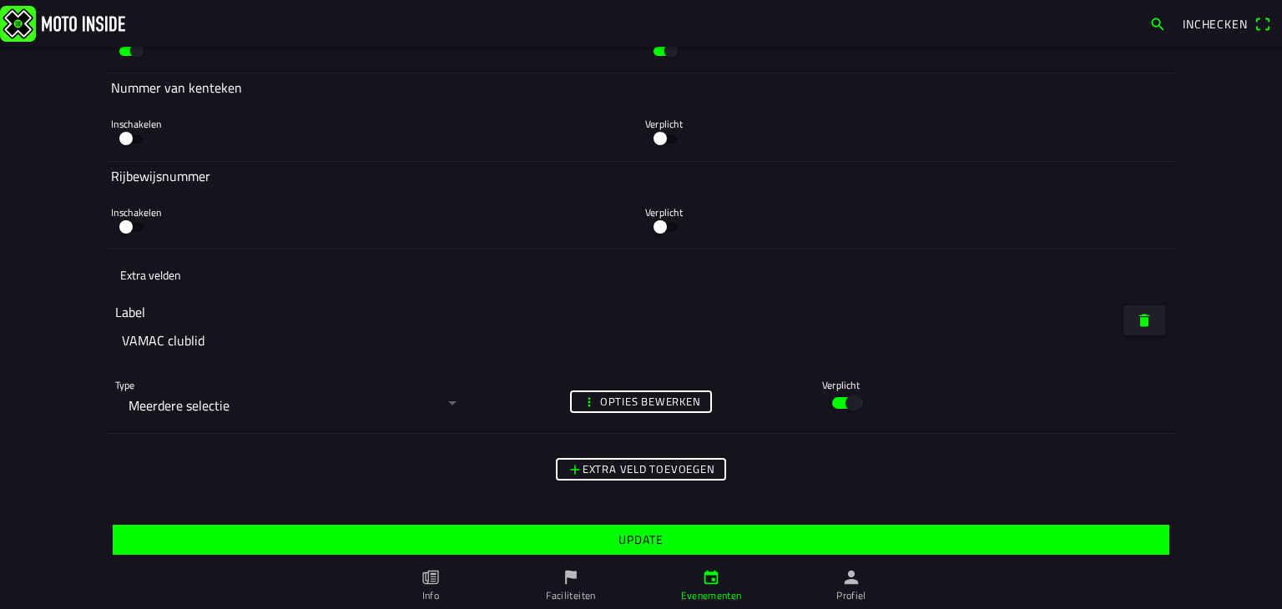
click at [0, 0] on slot "Opties bewerken" at bounding box center [0, 0] width 0 height 0
click at [989, 390] on ion-backdrop at bounding box center [641, 304] width 1282 height 609
click at [447, 395] on button "button" at bounding box center [287, 406] width 345 height 38
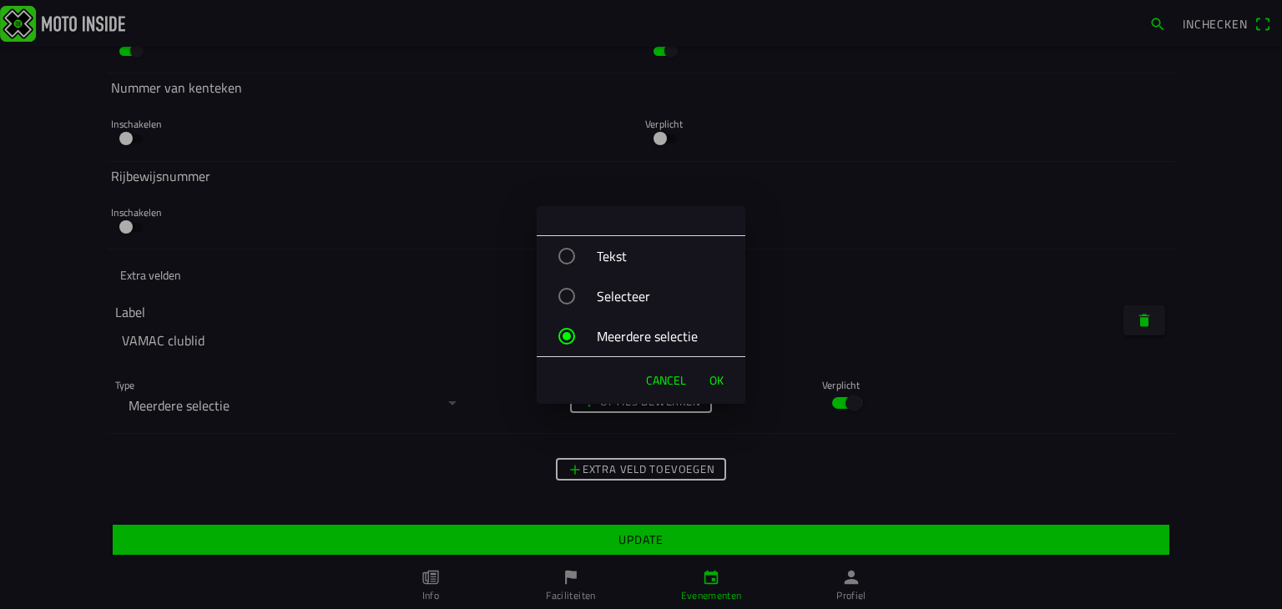
click at [714, 376] on span "OK" at bounding box center [717, 380] width 14 height 17
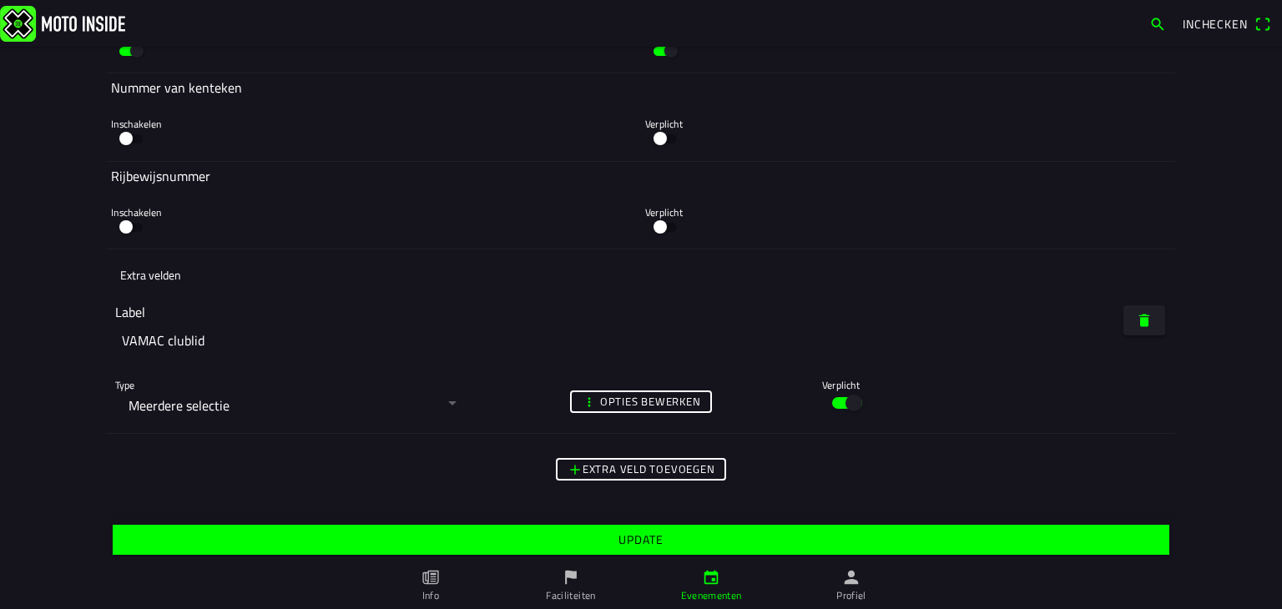
click at [666, 539] on span "Update" at bounding box center [640, 540] width 1031 height 30
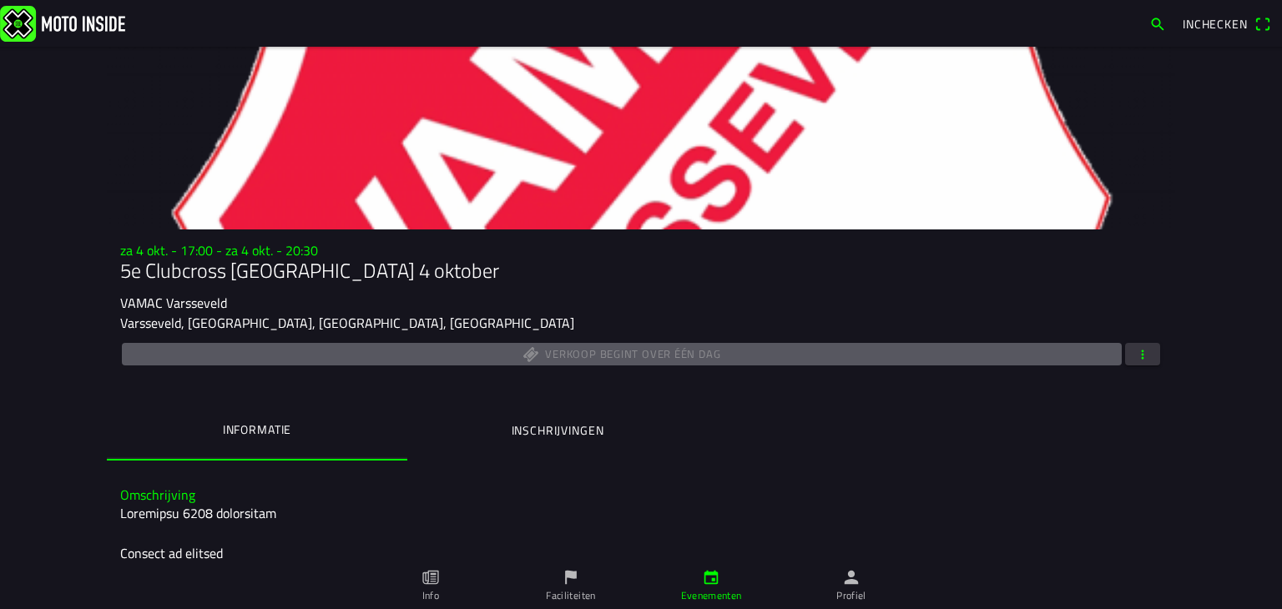
click at [1142, 357] on span "button" at bounding box center [1142, 354] width 15 height 23
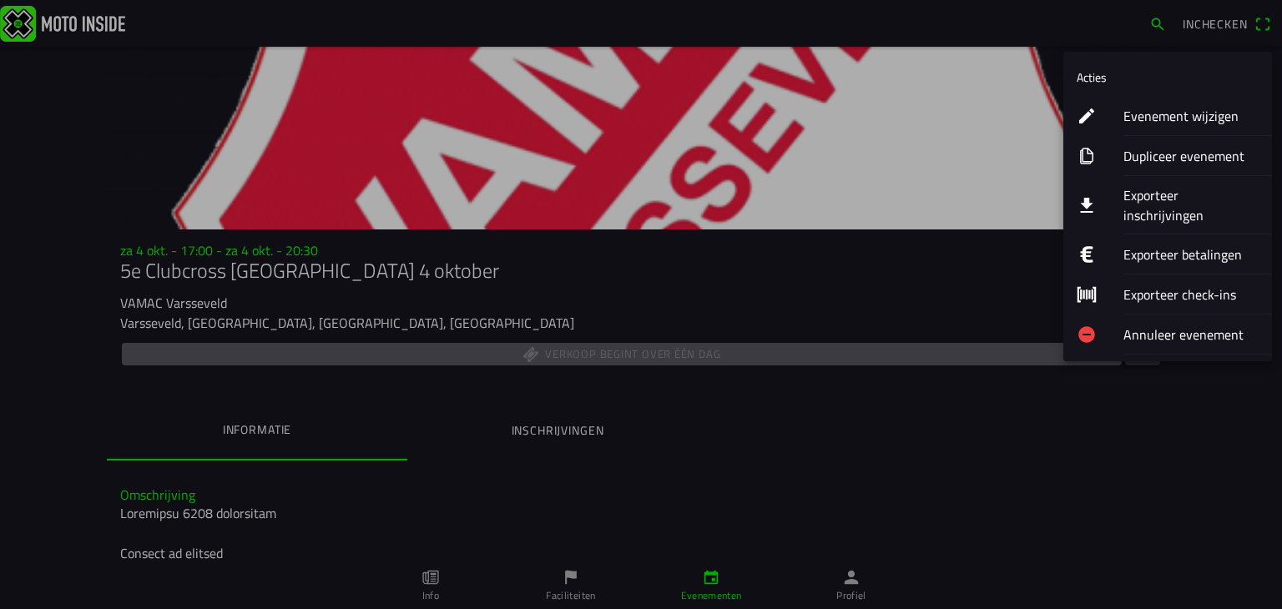
click at [1141, 114] on ion-label "Evenement wijzigen" at bounding box center [1191, 116] width 135 height 20
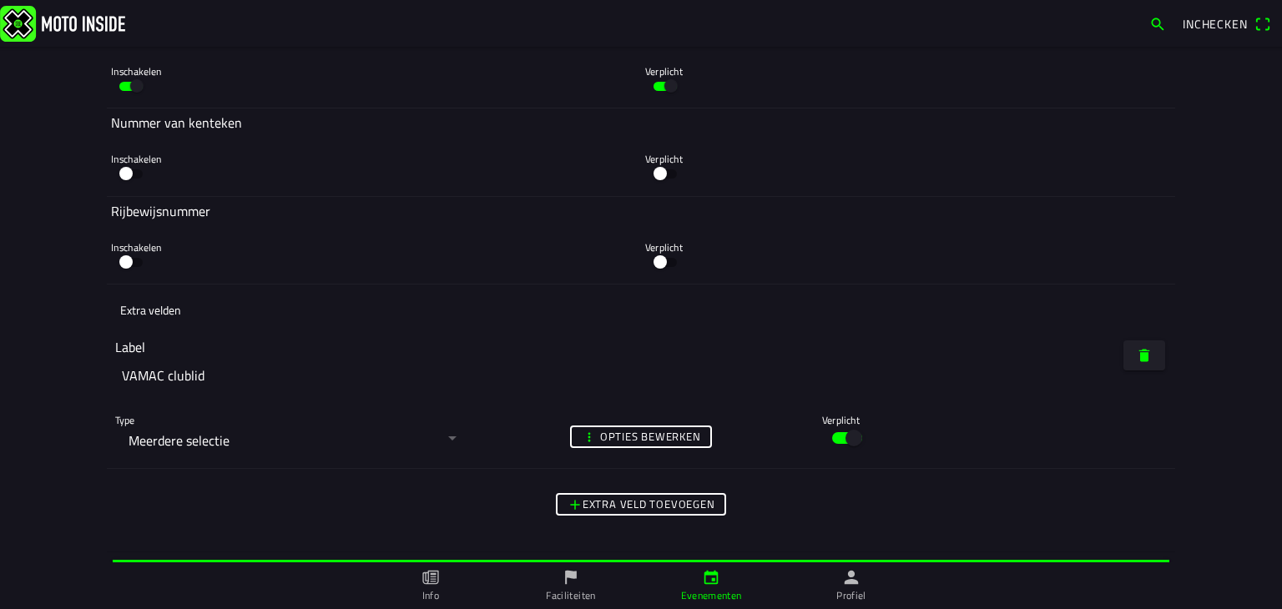
scroll to position [8979, 0]
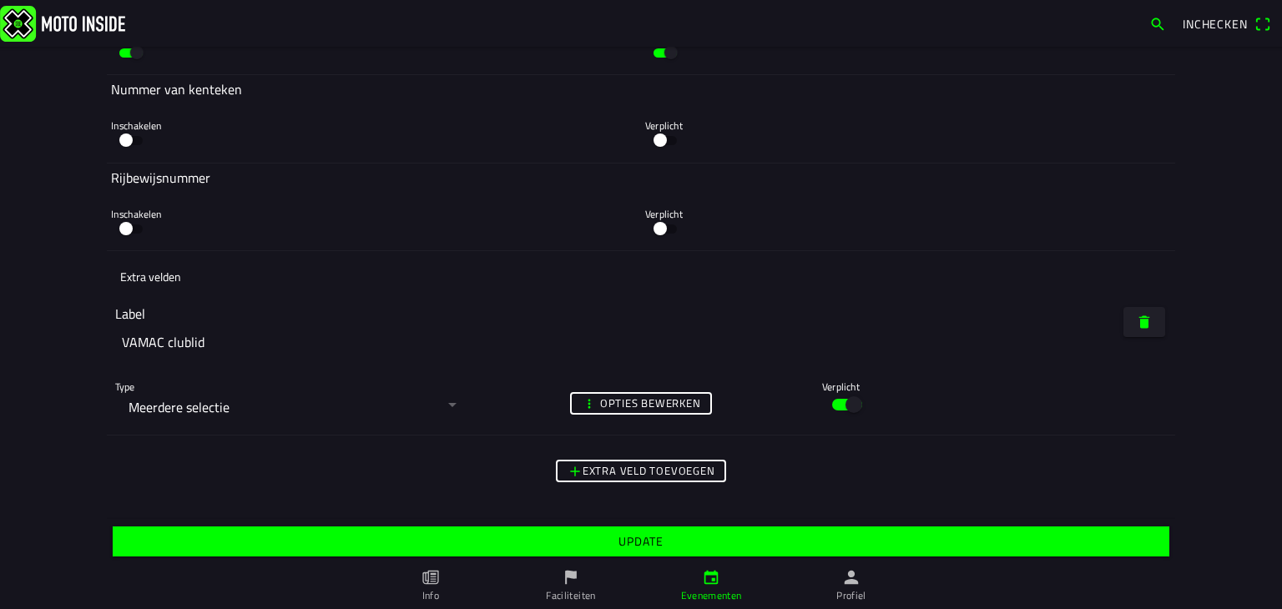
click at [548, 542] on span "Update" at bounding box center [640, 542] width 1031 height 30
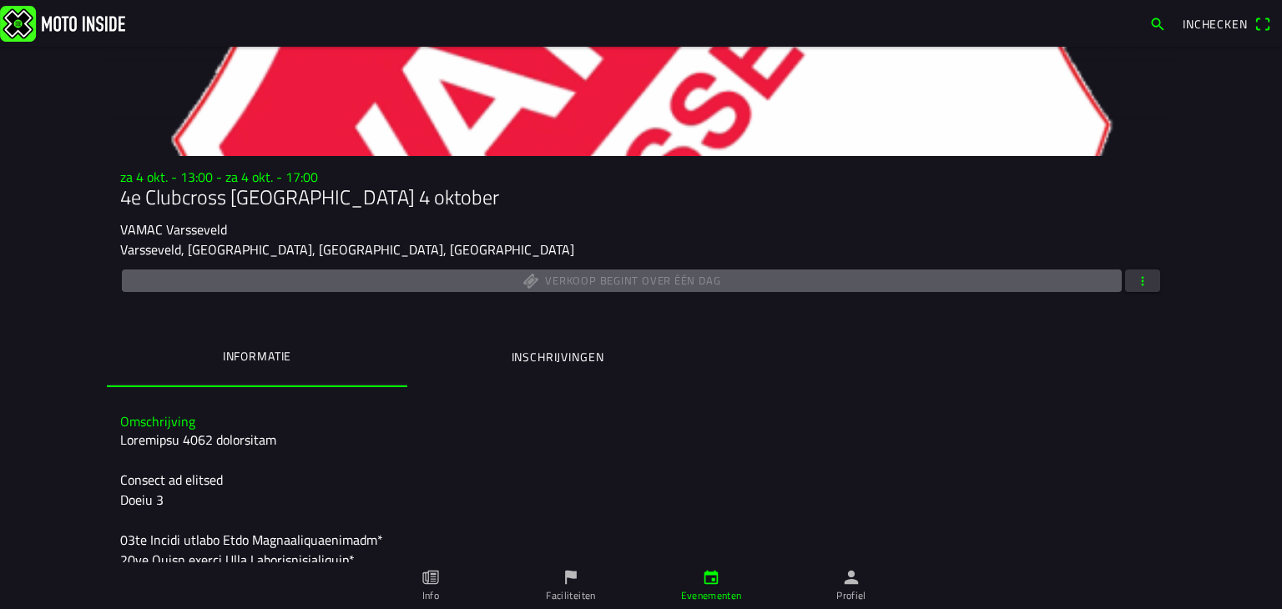
scroll to position [72, 0]
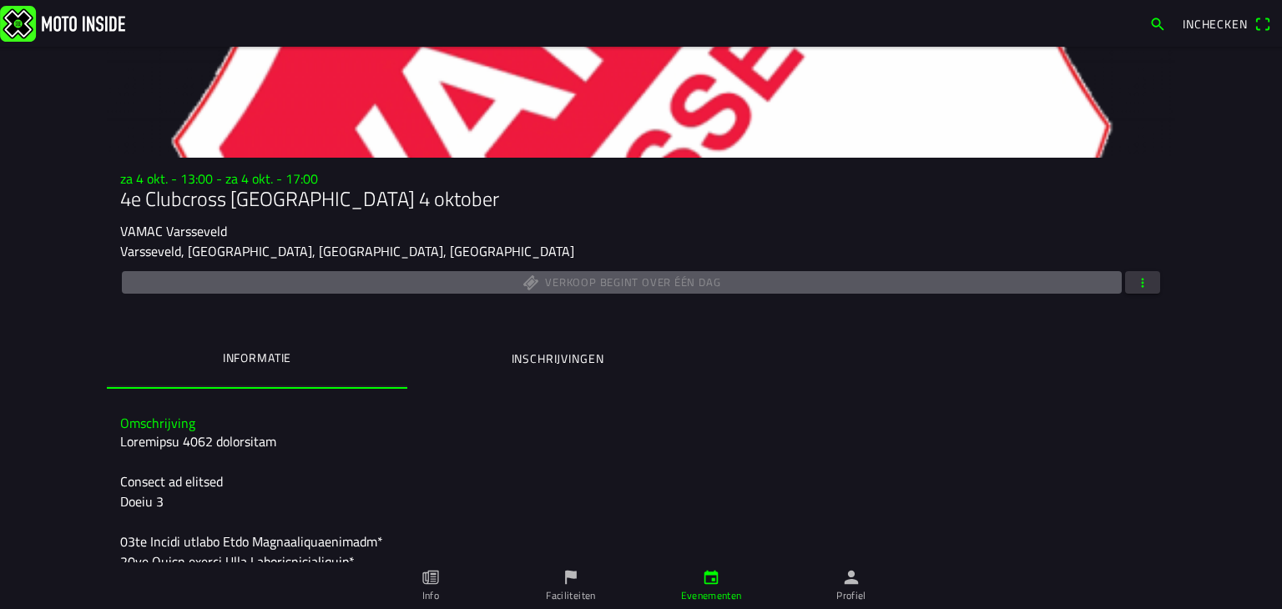
click at [1139, 278] on span "button" at bounding box center [1142, 282] width 15 height 23
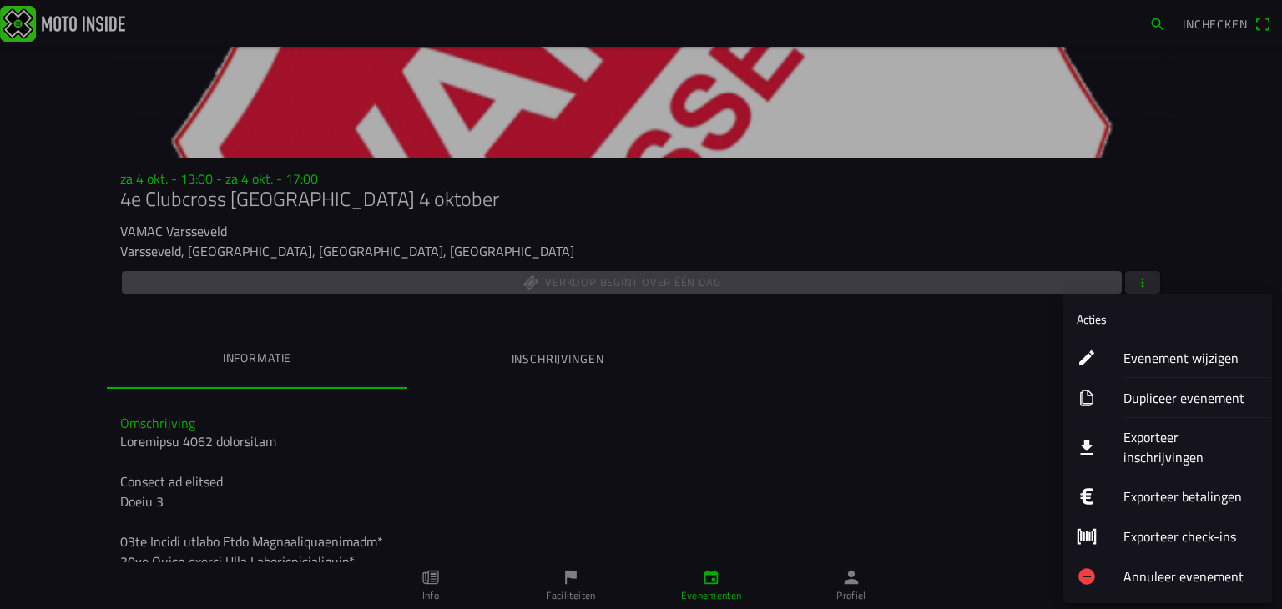
click at [1132, 354] on ion-label "Evenement wijzigen" at bounding box center [1191, 358] width 135 height 20
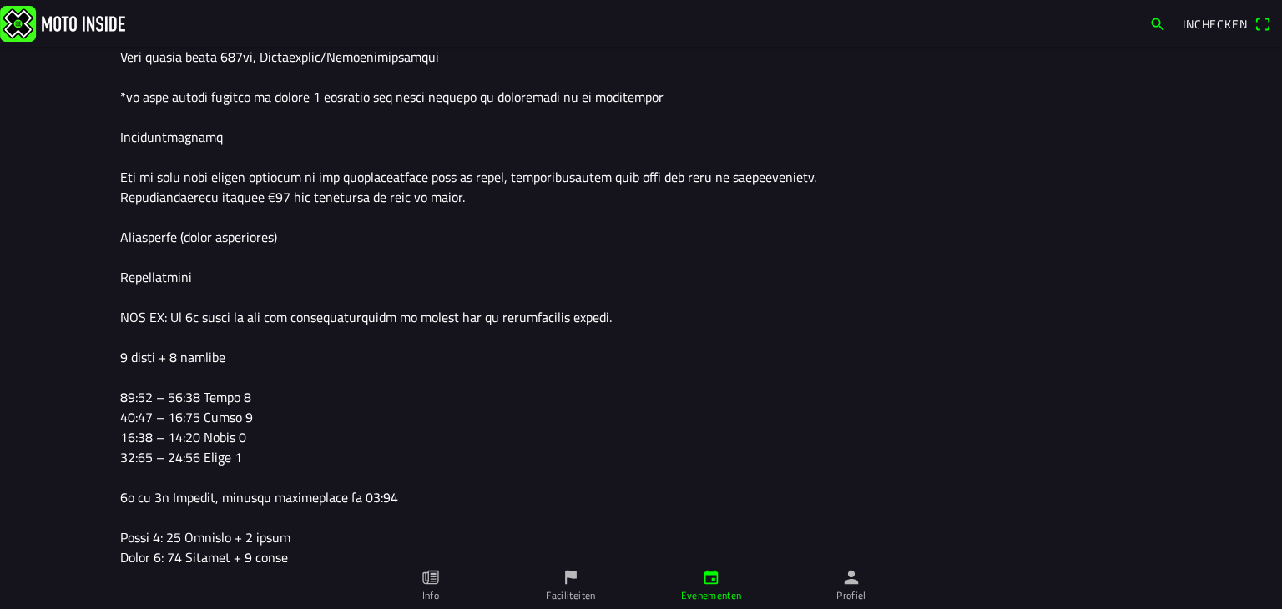
scroll to position [751, 0]
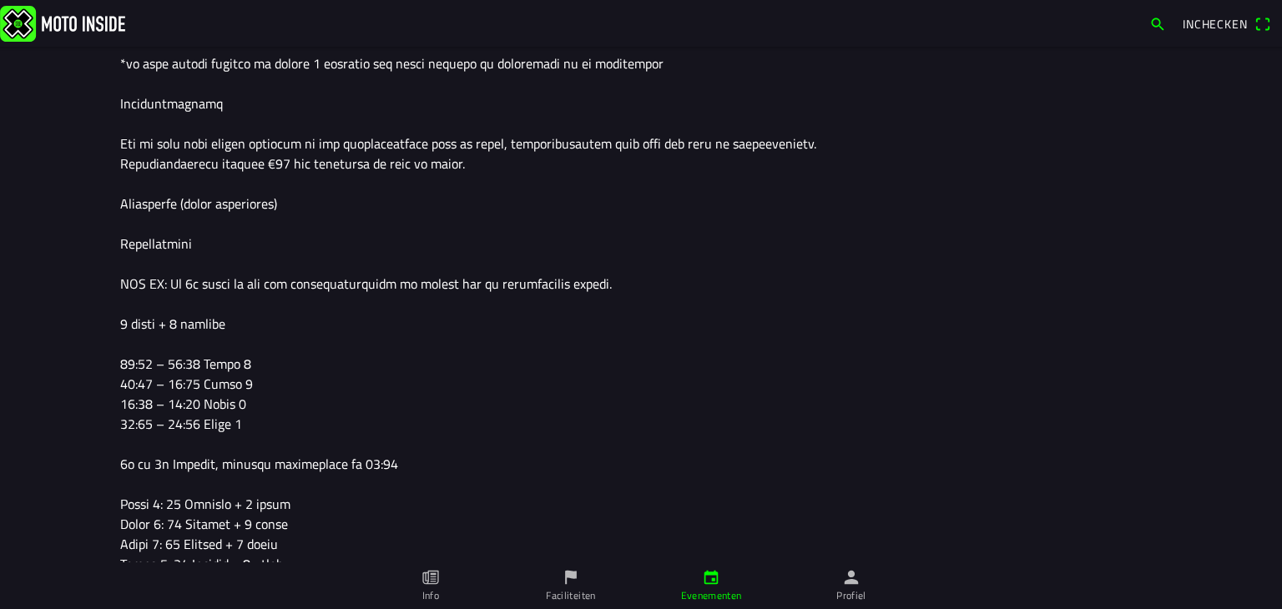
click at [377, 464] on textarea at bounding box center [641, 83] width 1042 height 1035
click at [401, 465] on textarea at bounding box center [641, 83] width 1042 height 1035
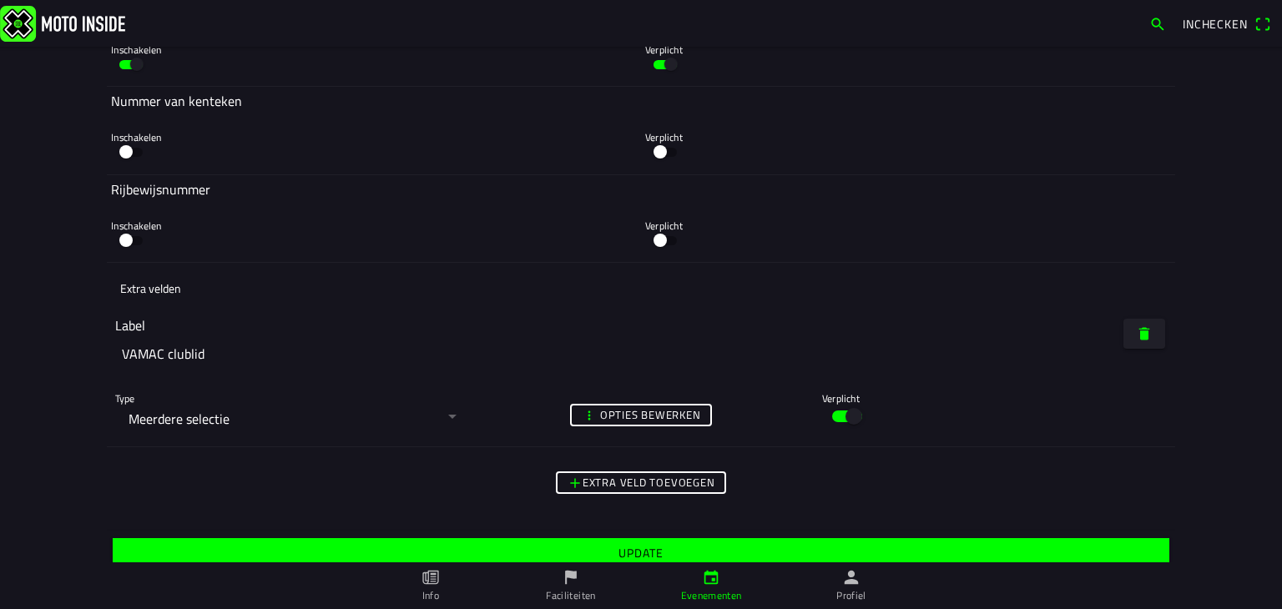
scroll to position [8979, 0]
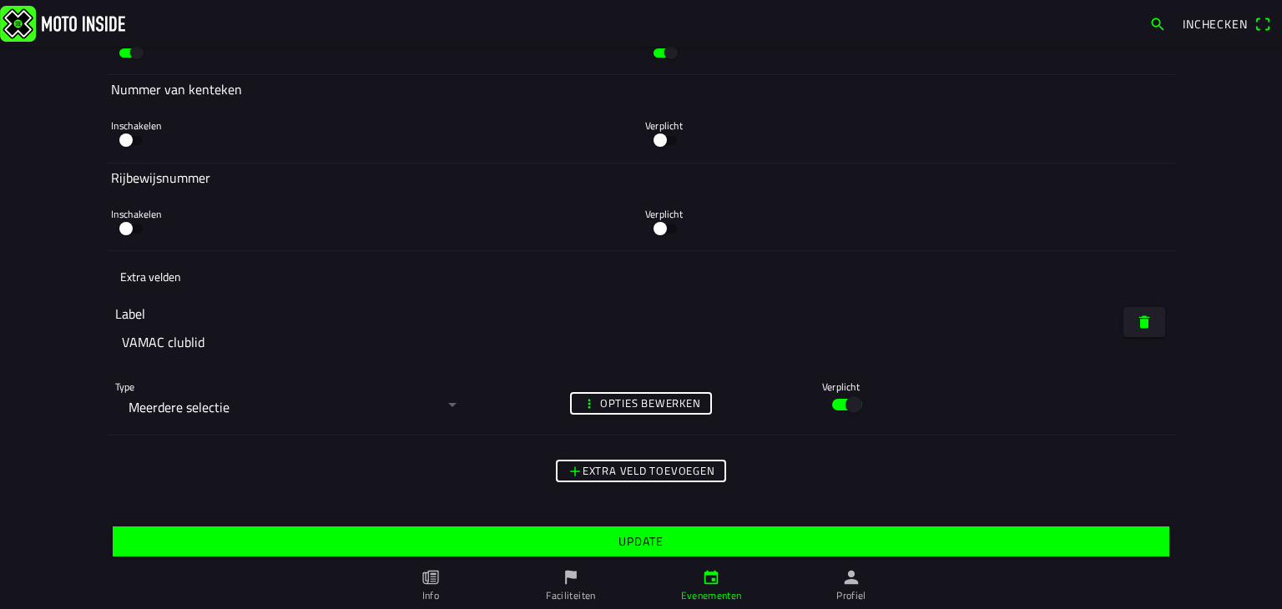
type textarea "Loremipsu 5753 dolorsitam Consect ad elitsed Doeiu 5 66te Incidi utlabo Etdo Ma…"
click at [538, 535] on span "Update" at bounding box center [640, 542] width 1031 height 30
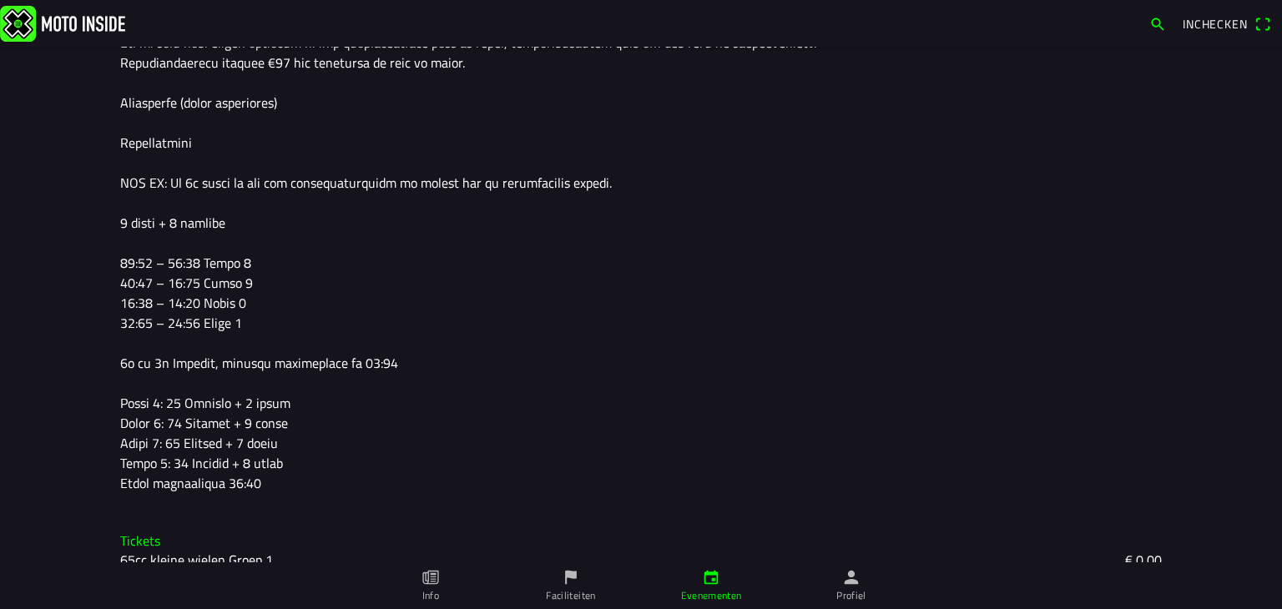
scroll to position [1085, 0]
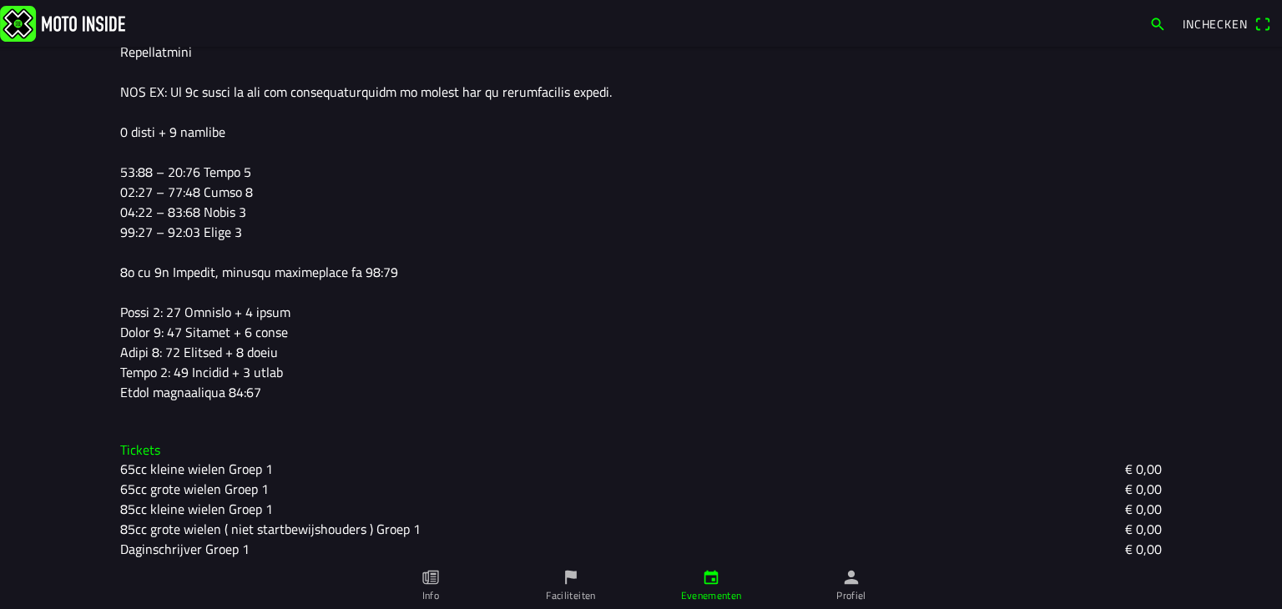
scroll to position [1042, 0]
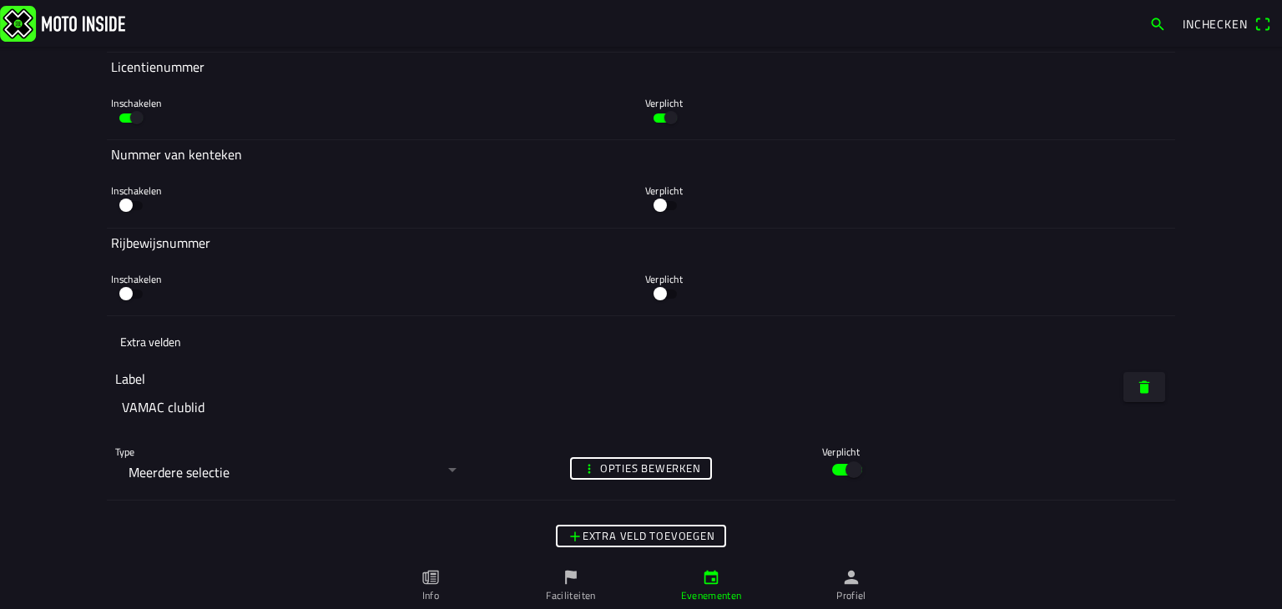
scroll to position [8979, 0]
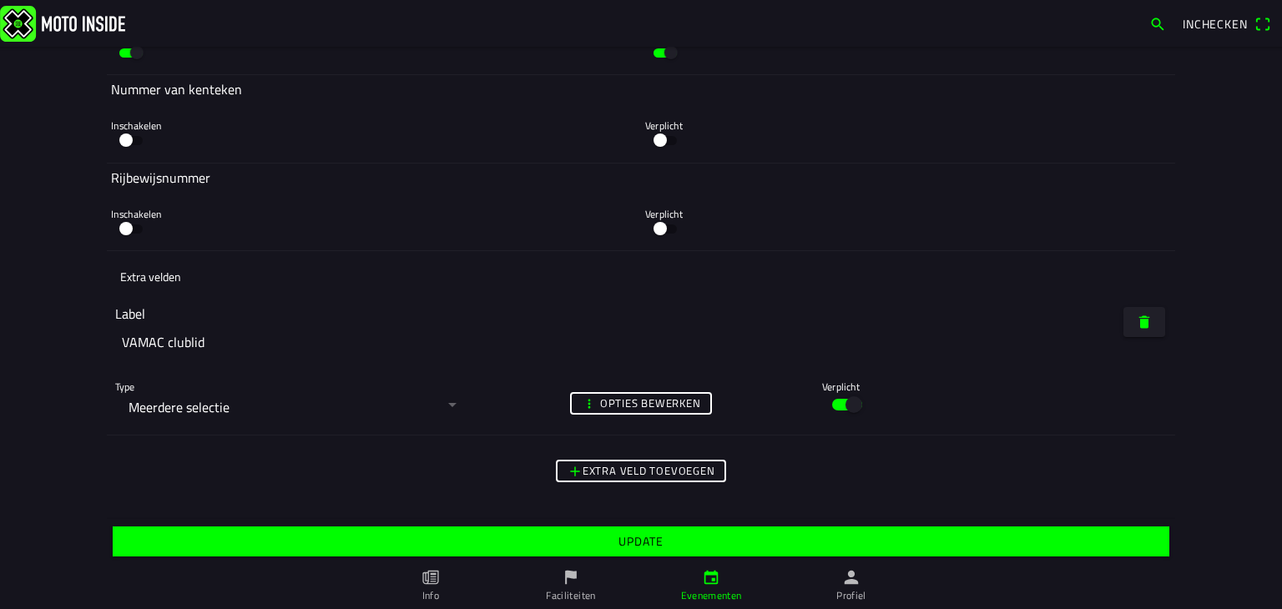
click at [603, 543] on span "Update" at bounding box center [640, 542] width 1031 height 30
